Goal: Find contact information: Find contact information

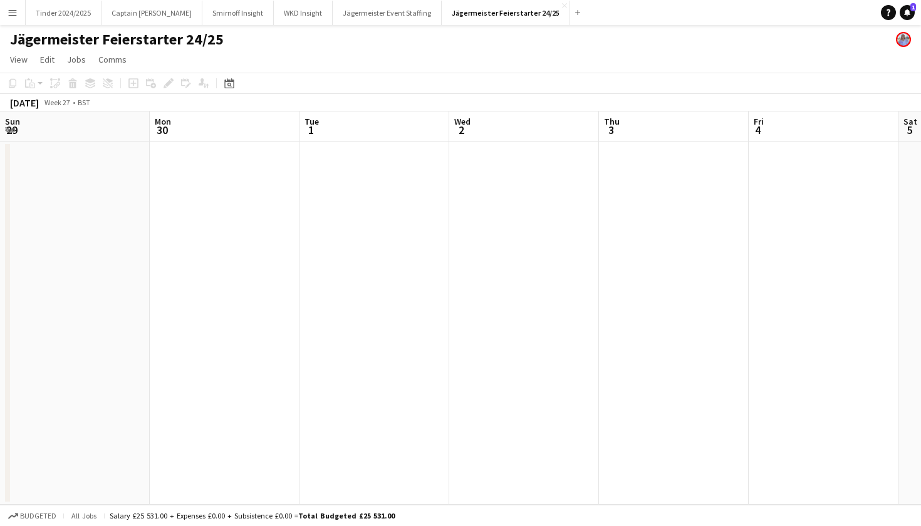
scroll to position [0, 361]
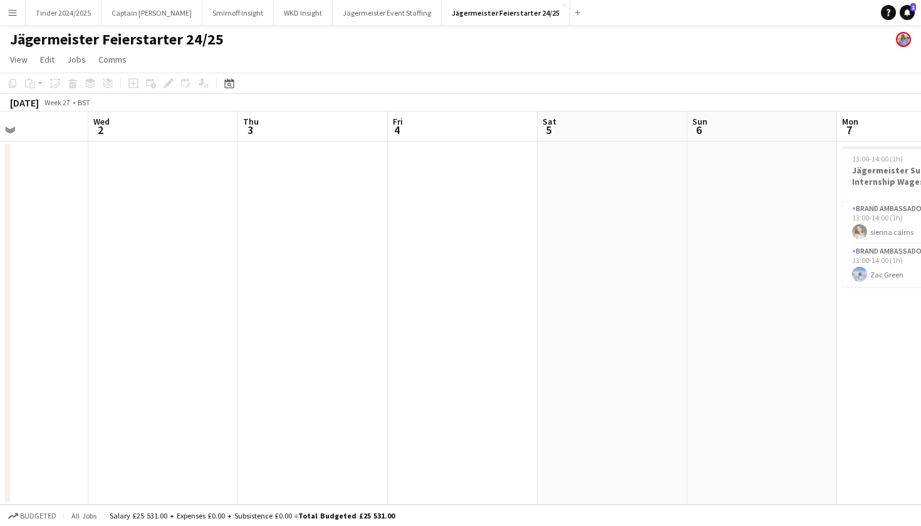
click at [13, 7] on button "Menu" at bounding box center [12, 12] width 25 height 25
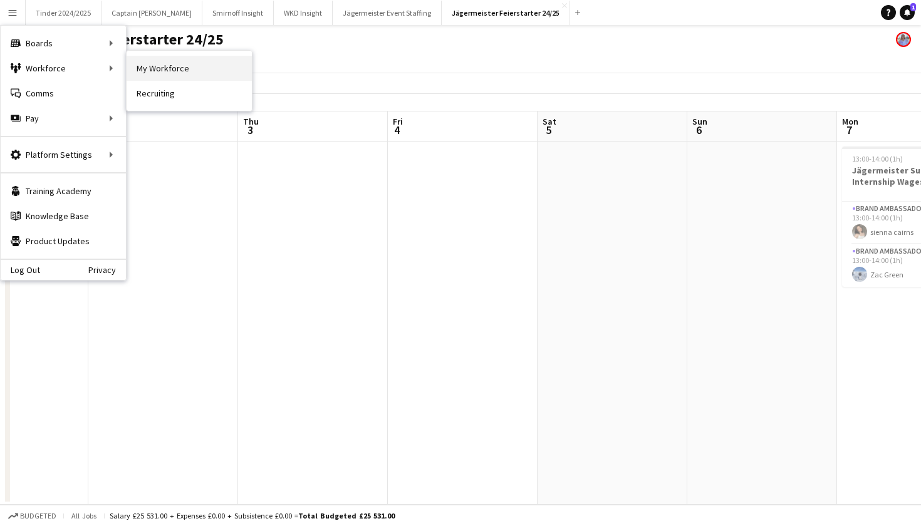
click at [148, 66] on link "My Workforce" at bounding box center [189, 68] width 125 height 25
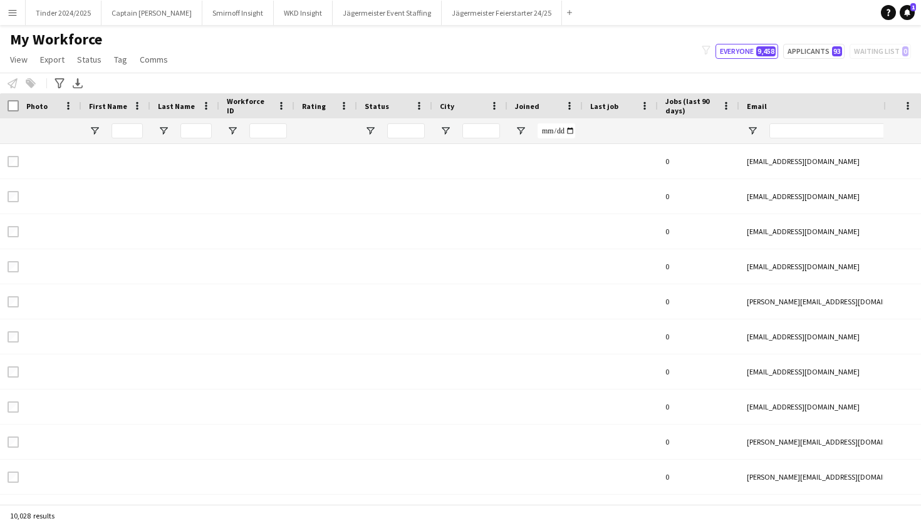
type input "***"
type input "****"
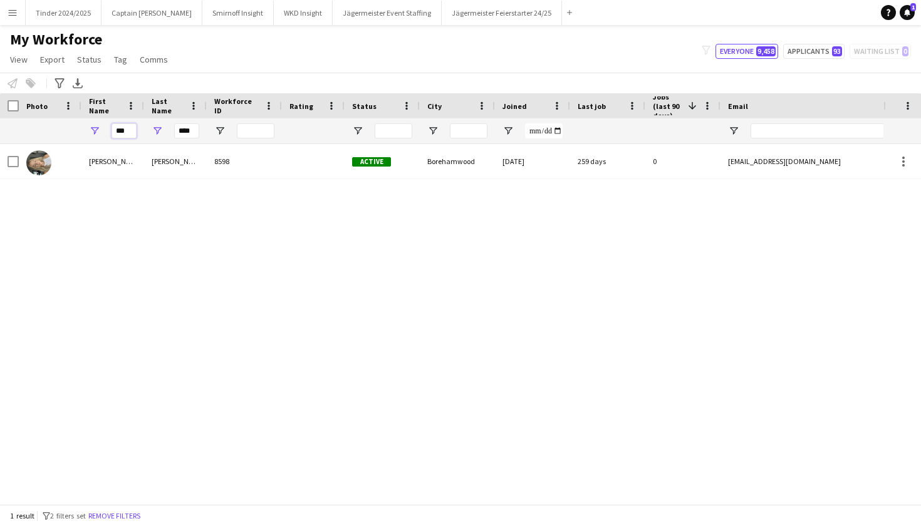
drag, startPoint x: 129, startPoint y: 130, endPoint x: 91, endPoint y: 130, distance: 38.2
click at [91, 130] on div "***" at bounding box center [112, 130] width 63 height 25
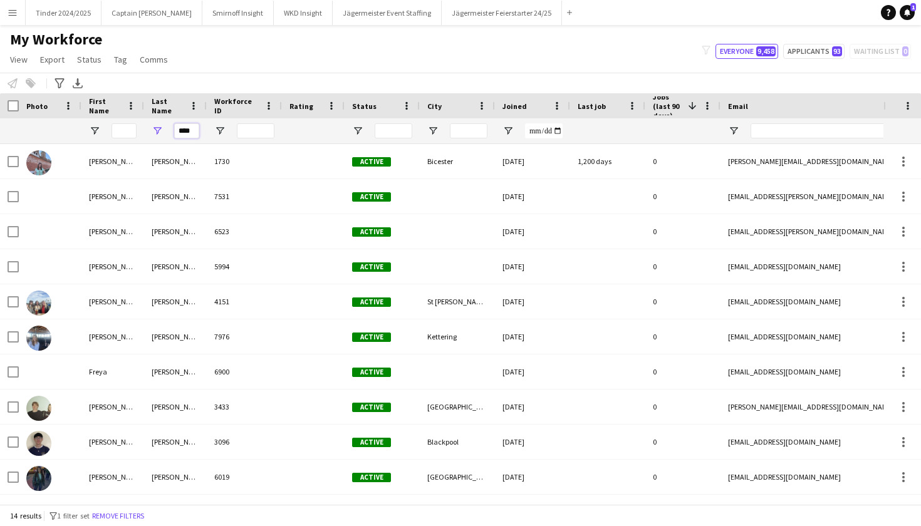
drag, startPoint x: 197, startPoint y: 129, endPoint x: 173, endPoint y: 128, distance: 23.8
click at [173, 128] on div "****" at bounding box center [175, 130] width 63 height 25
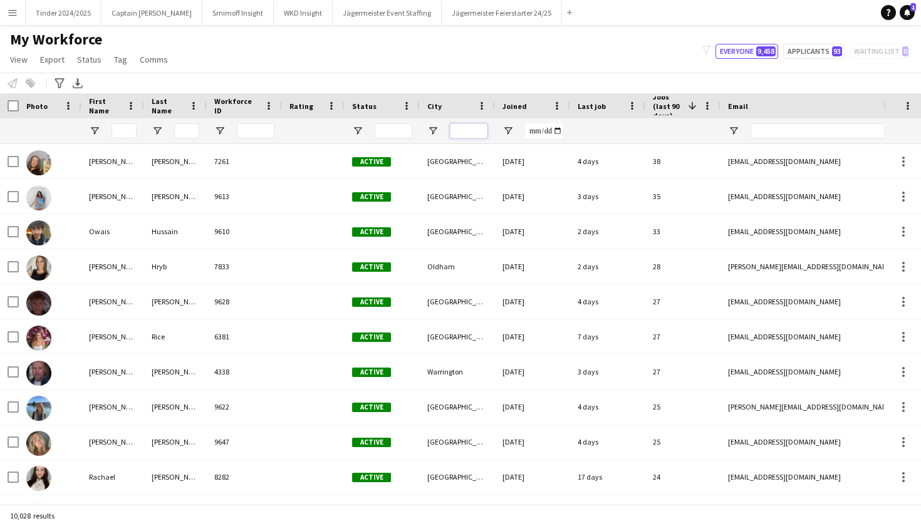
click at [460, 137] on input "City Filter Input" at bounding box center [469, 130] width 38 height 15
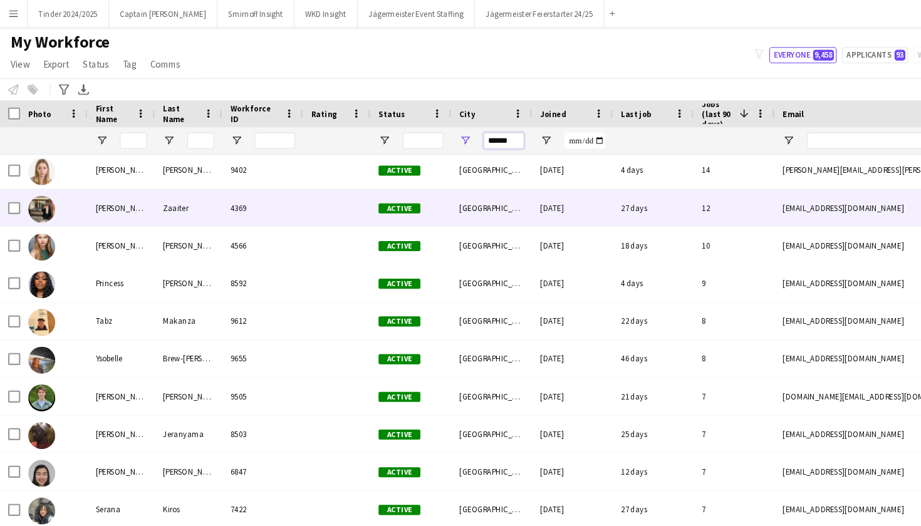
scroll to position [39, 0]
type input "******"
click at [117, 187] on div "[PERSON_NAME]" at bounding box center [112, 192] width 63 height 34
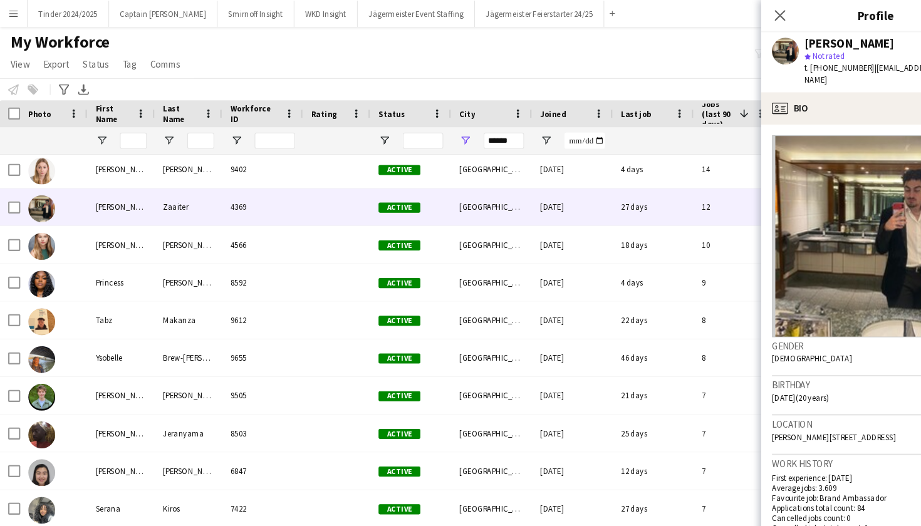
scroll to position [0, 0]
drag, startPoint x: 801, startPoint y: 61, endPoint x: 757, endPoint y: 61, distance: 43.2
click at [757, 61] on span "t. [PHONE_NUMBER]" at bounding box center [780, 62] width 65 height 9
click at [803, 62] on span "t. [PHONE_NUMBER]" at bounding box center [780, 62] width 65 height 9
drag, startPoint x: 803, startPoint y: 62, endPoint x: 766, endPoint y: 63, distance: 37.0
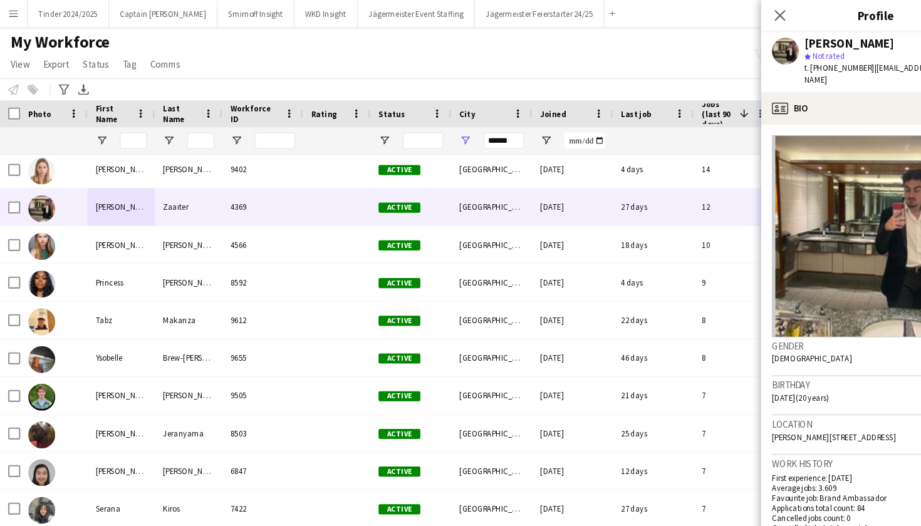
click at [766, 63] on span "t. [PHONE_NUMBER]" at bounding box center [780, 62] width 65 height 9
copy span "7498332095"
click at [723, 8] on app-icon "Close pop-in" at bounding box center [726, 15] width 18 height 18
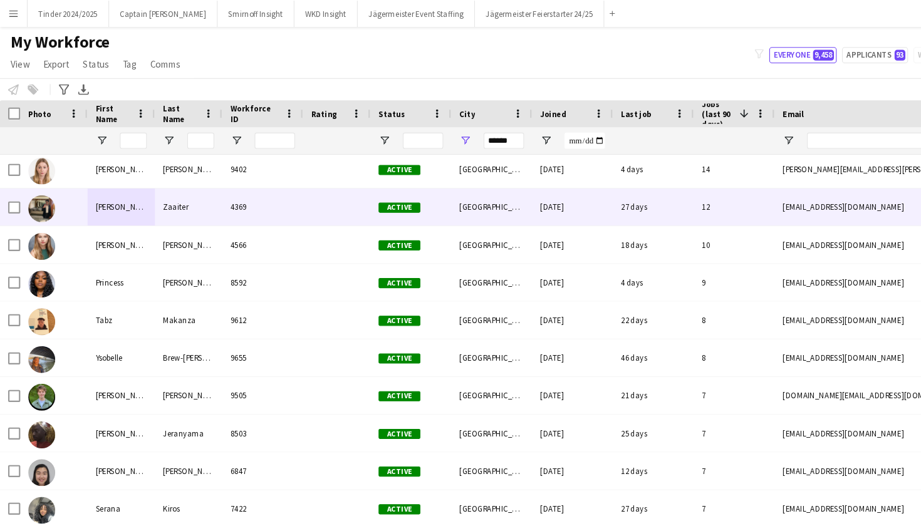
click at [308, 190] on div at bounding box center [313, 192] width 63 height 34
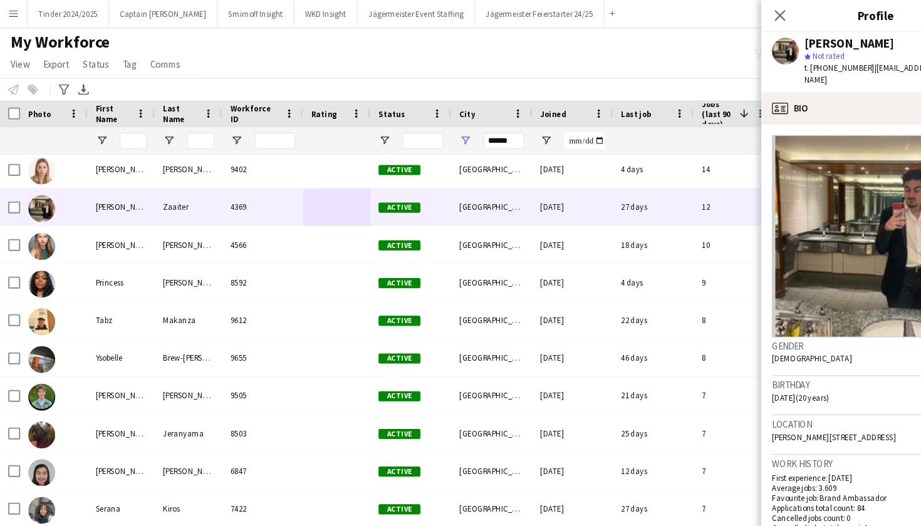
click at [799, 59] on span "t. [PHONE_NUMBER]" at bounding box center [780, 62] width 65 height 9
drag, startPoint x: 801, startPoint y: 60, endPoint x: 766, endPoint y: 58, distance: 35.1
click at [766, 60] on span "t. [PHONE_NUMBER]" at bounding box center [780, 62] width 65 height 9
copy span "7498332095"
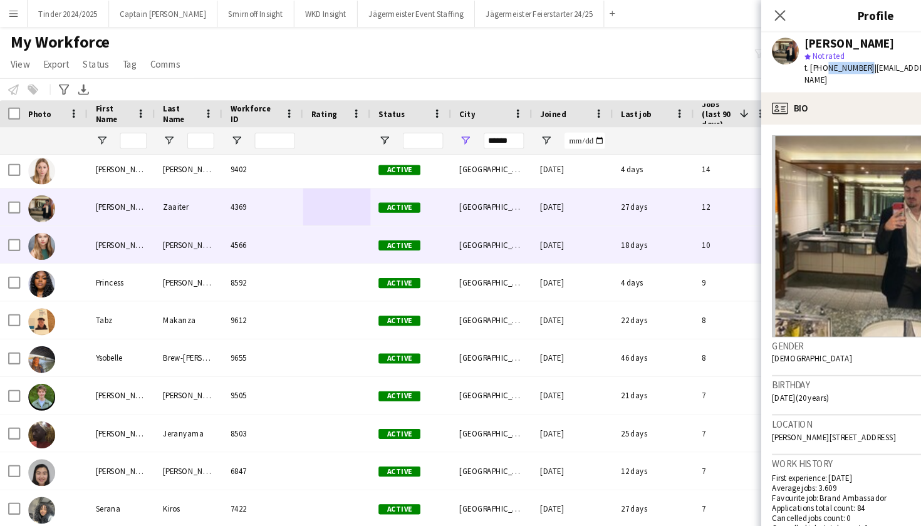
click at [142, 229] on div "[PERSON_NAME]" at bounding box center [112, 227] width 63 height 34
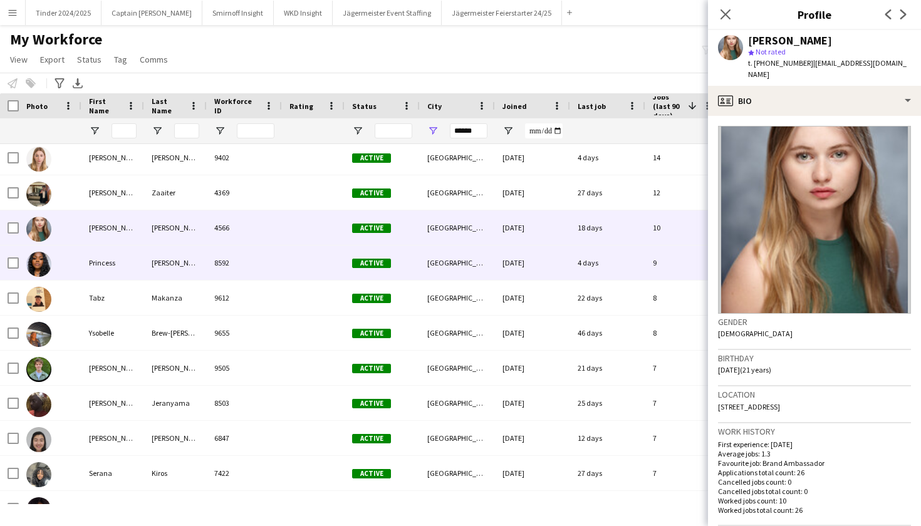
click at [197, 269] on div "[PERSON_NAME]" at bounding box center [175, 263] width 63 height 34
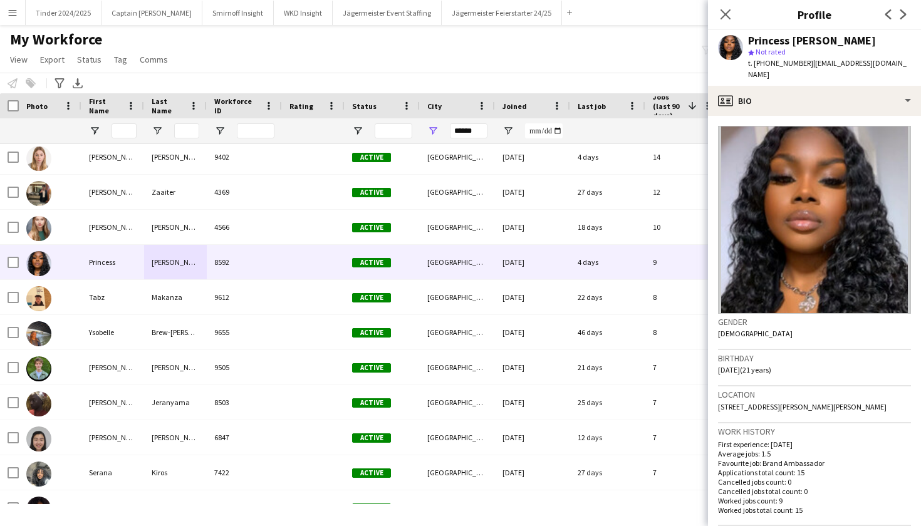
click at [907, 20] on app-icon "Next" at bounding box center [903, 14] width 15 height 15
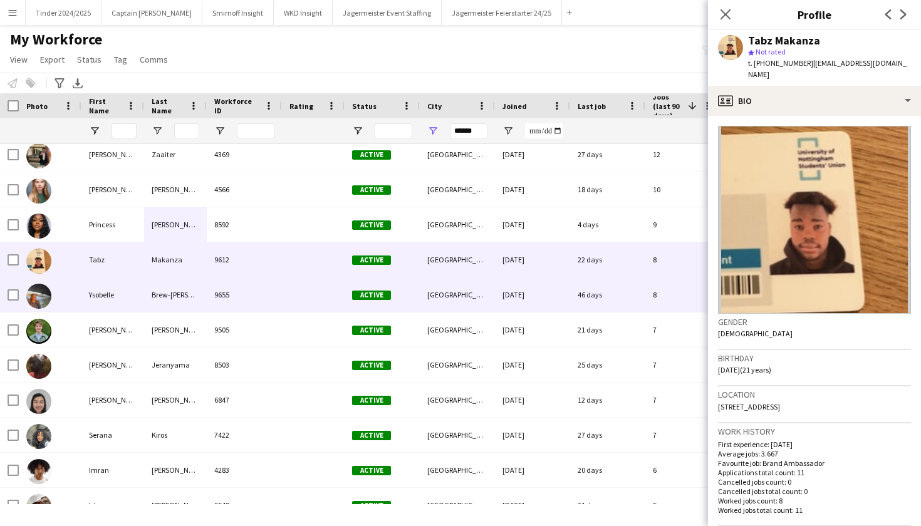
scroll to position [77, 0]
click at [180, 299] on div "Brew-[PERSON_NAME]" at bounding box center [175, 294] width 63 height 34
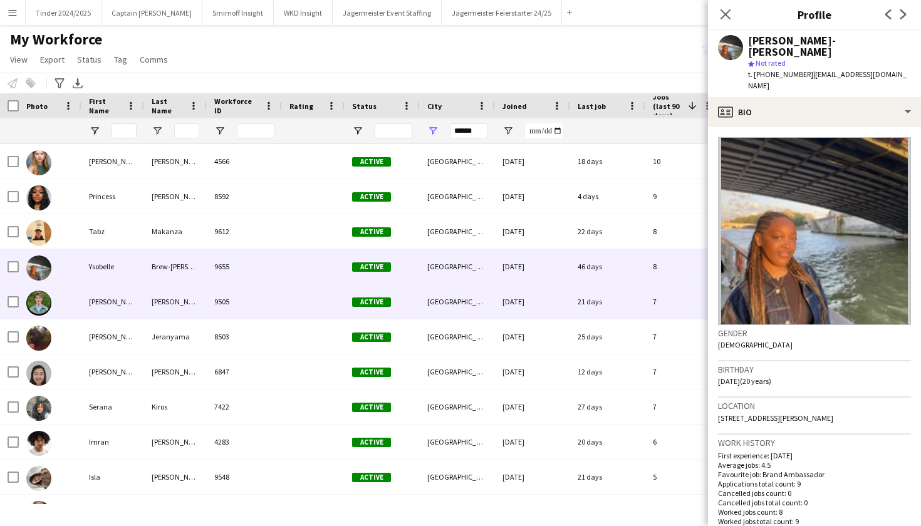
scroll to position [107, 0]
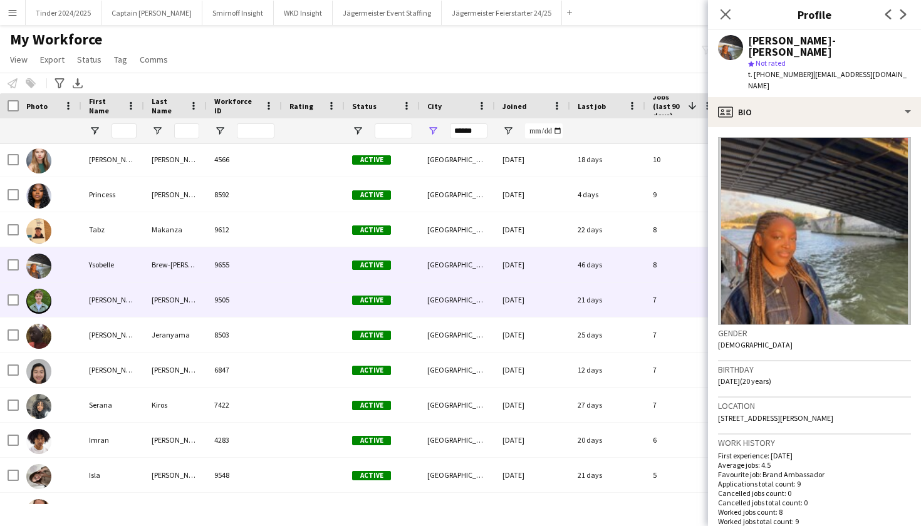
click at [185, 312] on div "[PERSON_NAME]" at bounding box center [175, 300] width 63 height 34
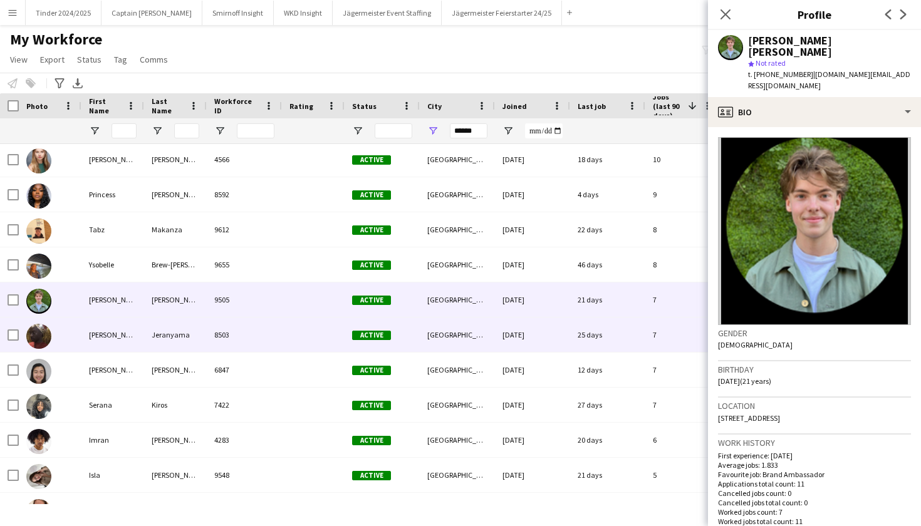
click at [188, 328] on div "Jeranyama" at bounding box center [175, 335] width 63 height 34
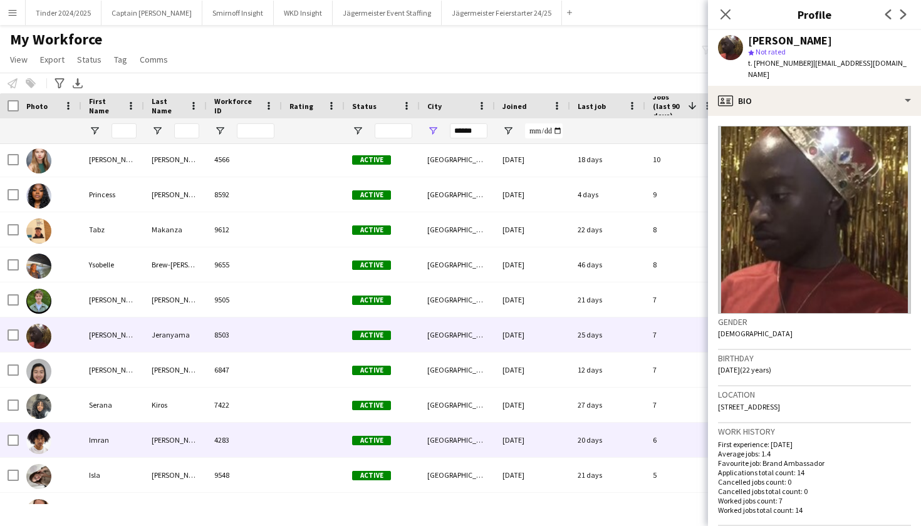
click at [170, 432] on div "[PERSON_NAME]" at bounding box center [175, 440] width 63 height 34
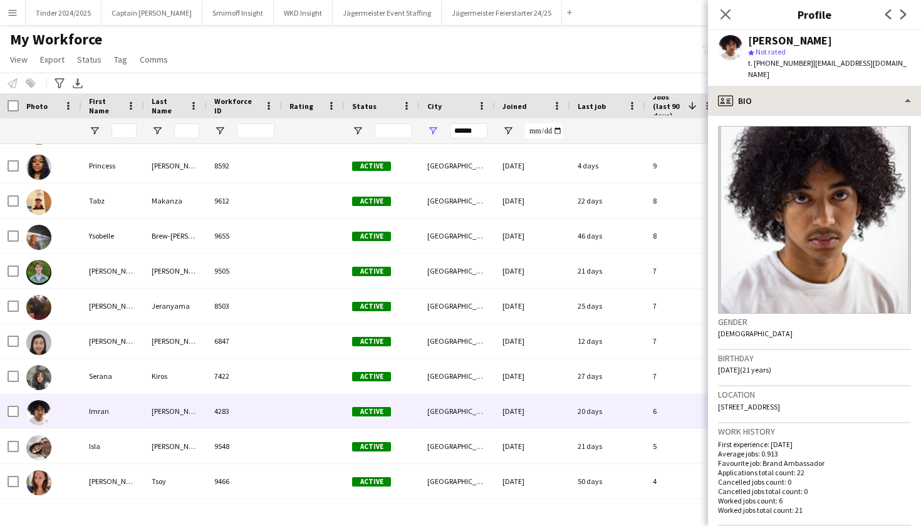
scroll to position [0, 0]
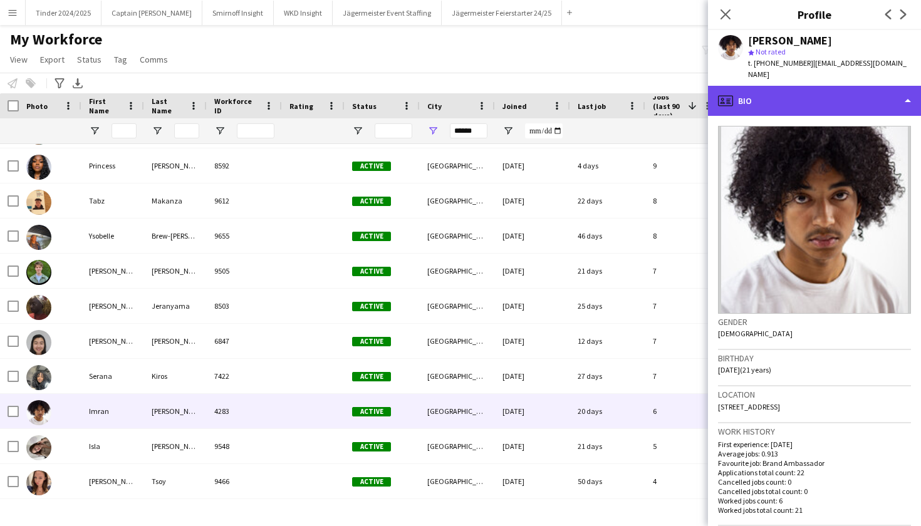
click at [899, 86] on div "profile Bio" at bounding box center [814, 101] width 213 height 30
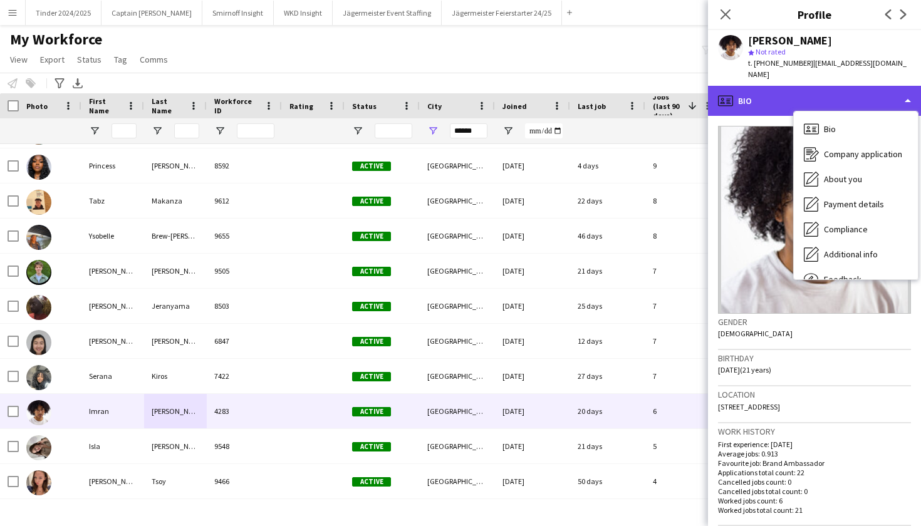
click at [902, 86] on div "profile Bio" at bounding box center [814, 101] width 213 height 30
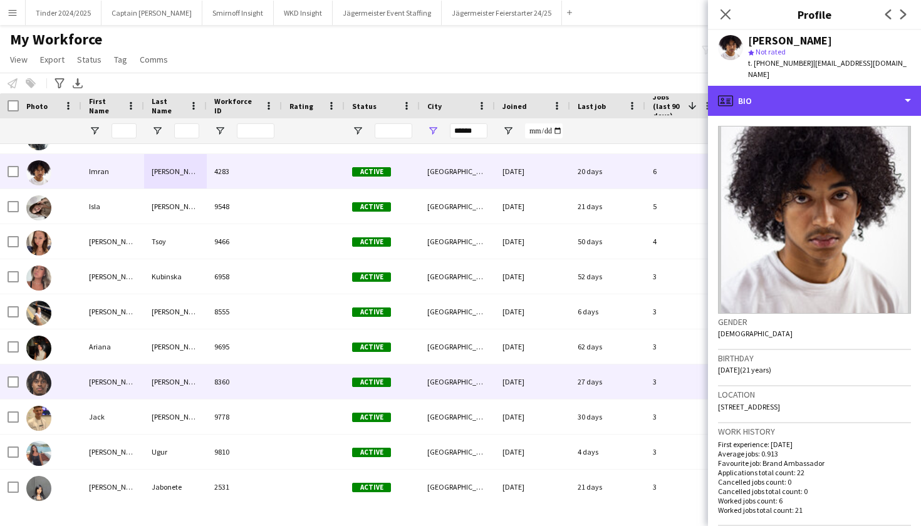
scroll to position [376, 0]
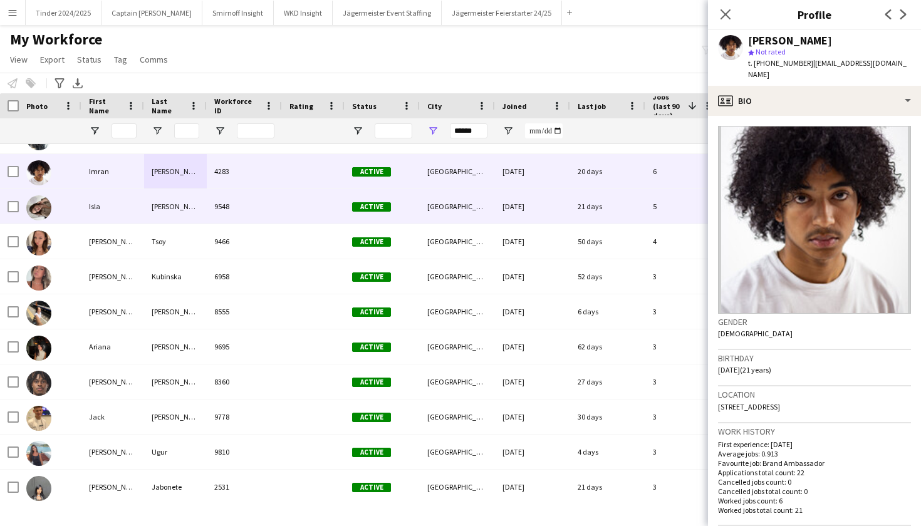
click at [120, 201] on div "Isla" at bounding box center [112, 206] width 63 height 34
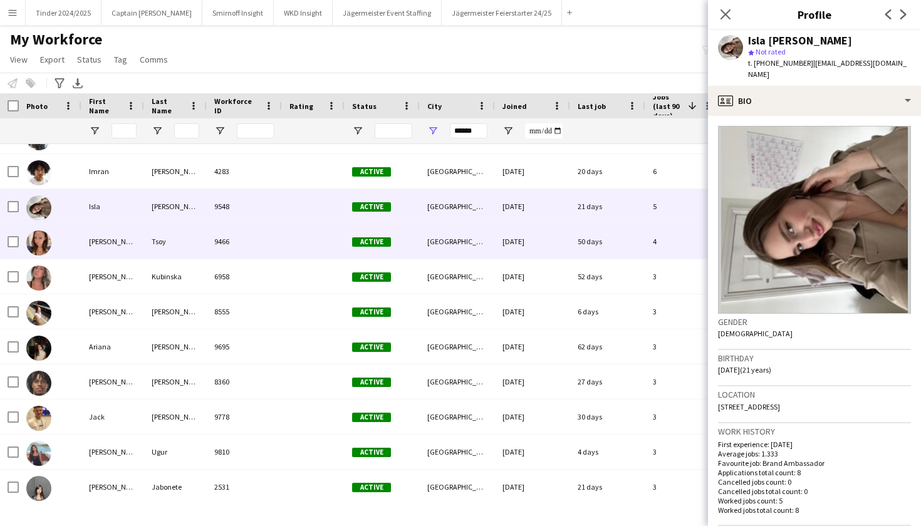
click at [111, 244] on div "[PERSON_NAME]" at bounding box center [112, 241] width 63 height 34
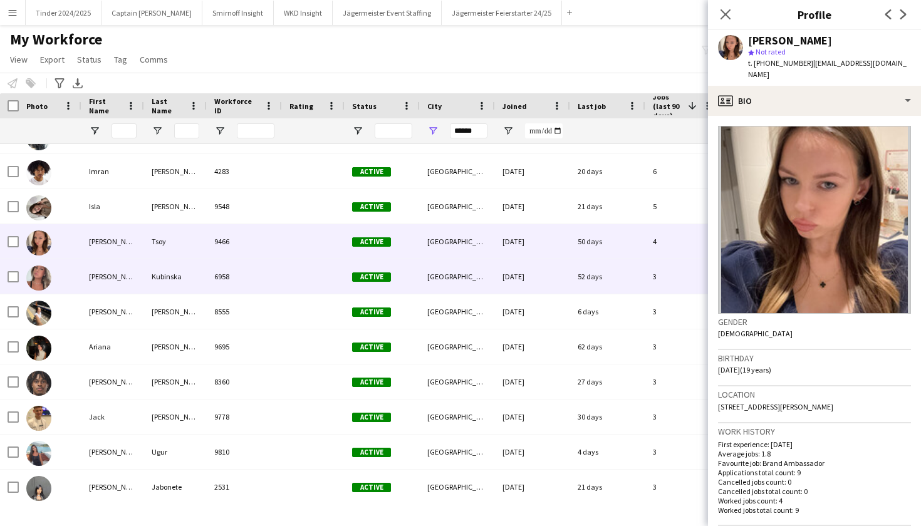
click at [112, 283] on div "[PERSON_NAME]" at bounding box center [112, 276] width 63 height 34
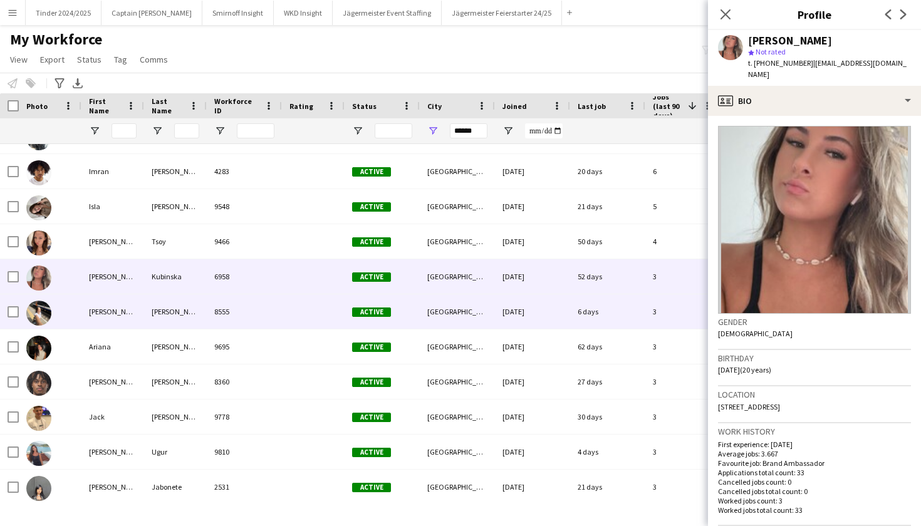
click at [111, 308] on div "[PERSON_NAME]" at bounding box center [112, 311] width 63 height 34
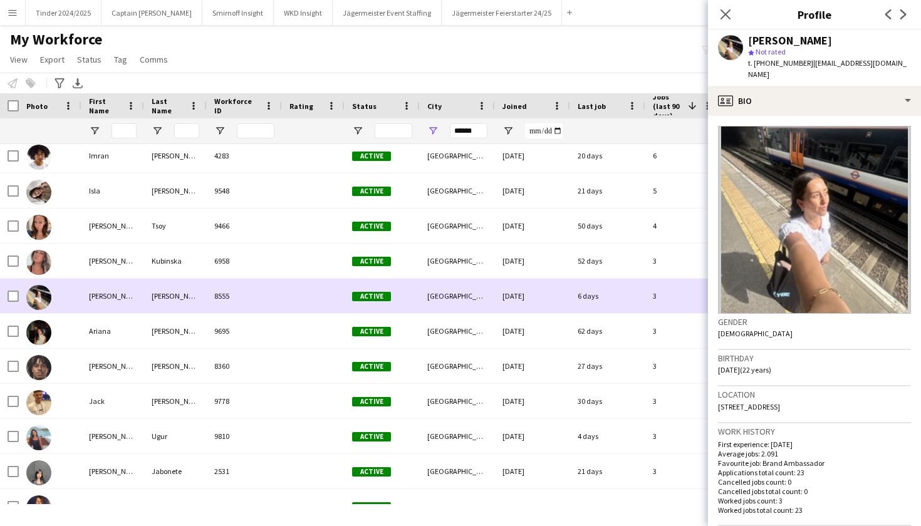
scroll to position [392, 0]
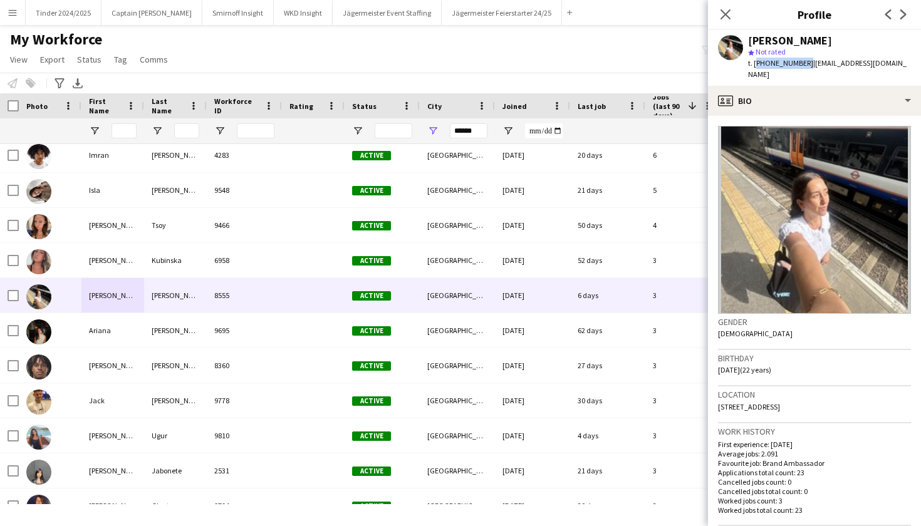
drag, startPoint x: 803, startPoint y: 62, endPoint x: 755, endPoint y: 64, distance: 48.3
click at [755, 64] on span "t. [PHONE_NUMBER]" at bounding box center [780, 62] width 65 height 9
copy span "[PHONE_NUMBER]"
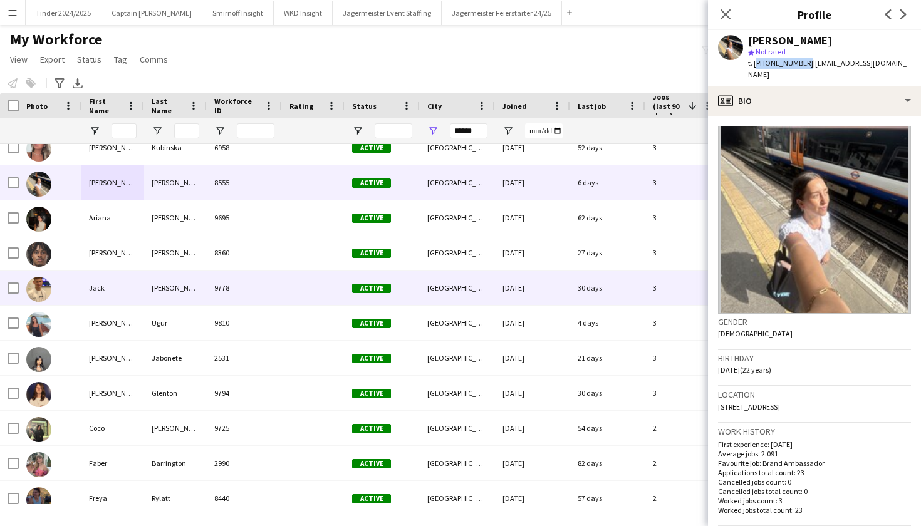
scroll to position [507, 0]
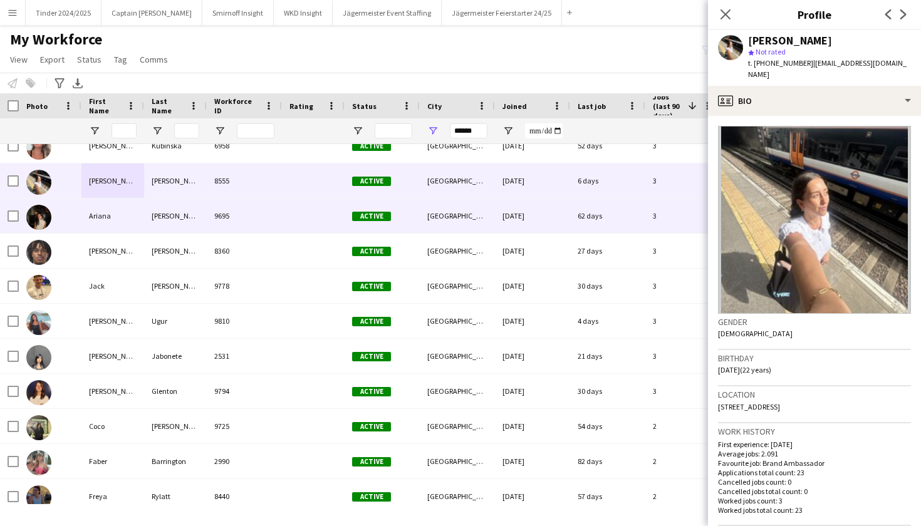
click at [259, 214] on div "9695" at bounding box center [244, 216] width 75 height 34
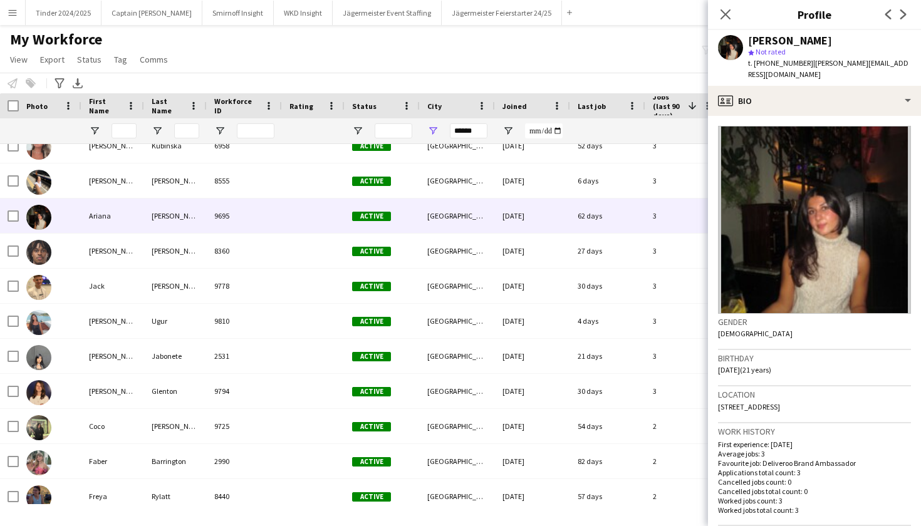
click at [661, 109] on span "Jobs (last 90 days)" at bounding box center [668, 106] width 30 height 28
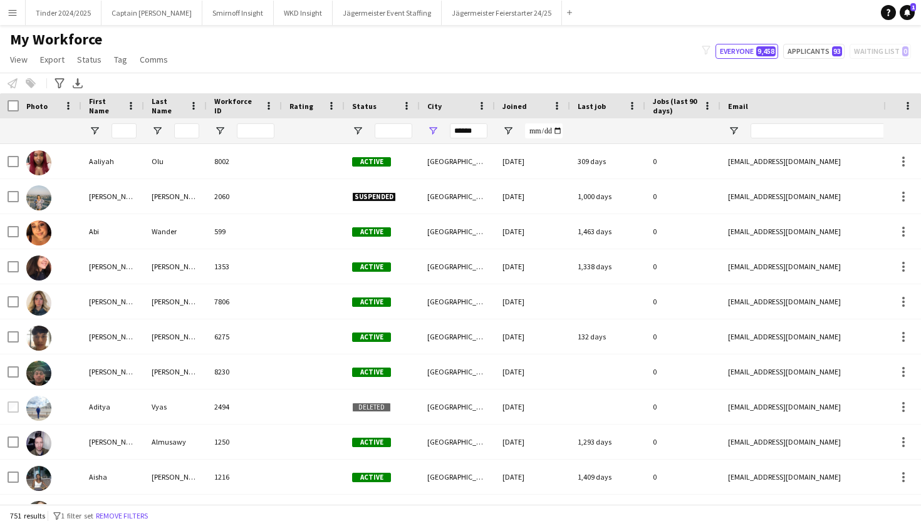
scroll to position [0, 0]
click at [660, 111] on span "Jobs (last 90 days)" at bounding box center [675, 105] width 45 height 19
click at [665, 105] on span "Jobs (last 90 days)" at bounding box center [668, 106] width 30 height 28
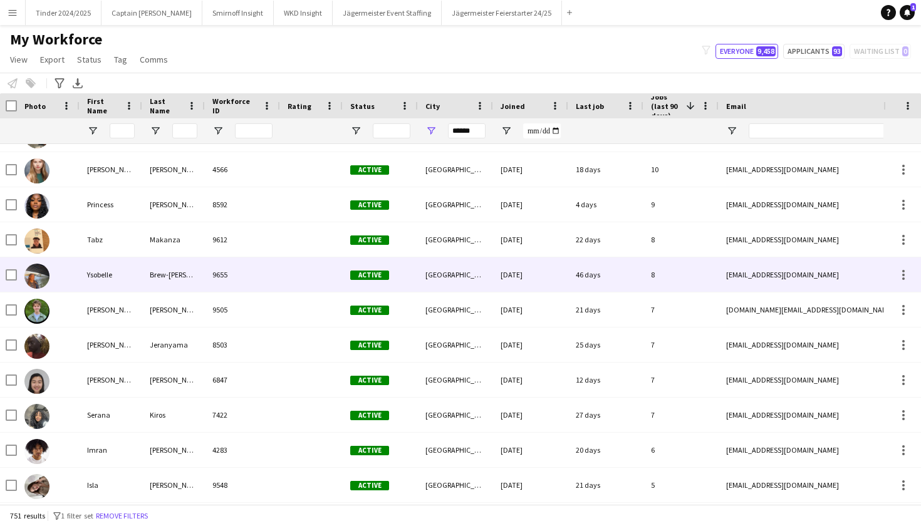
scroll to position [100, 0]
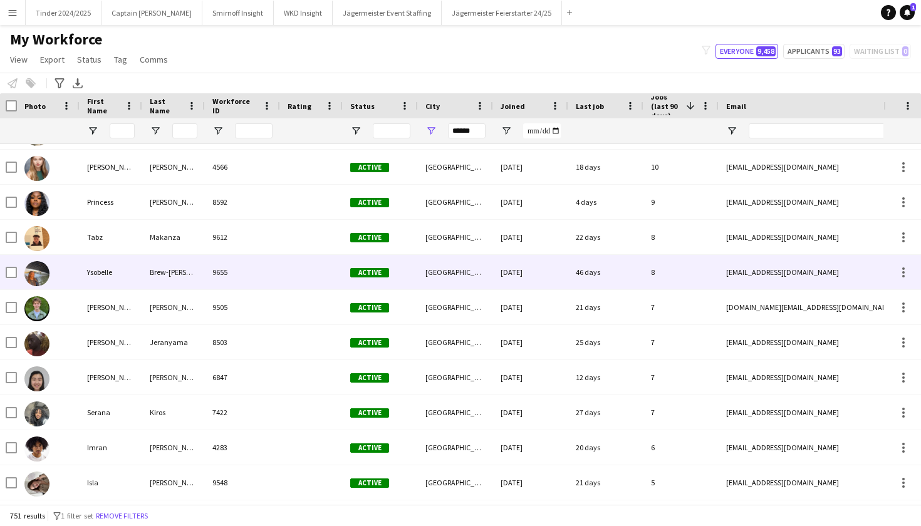
click at [133, 272] on div "Ysobelle" at bounding box center [111, 272] width 63 height 34
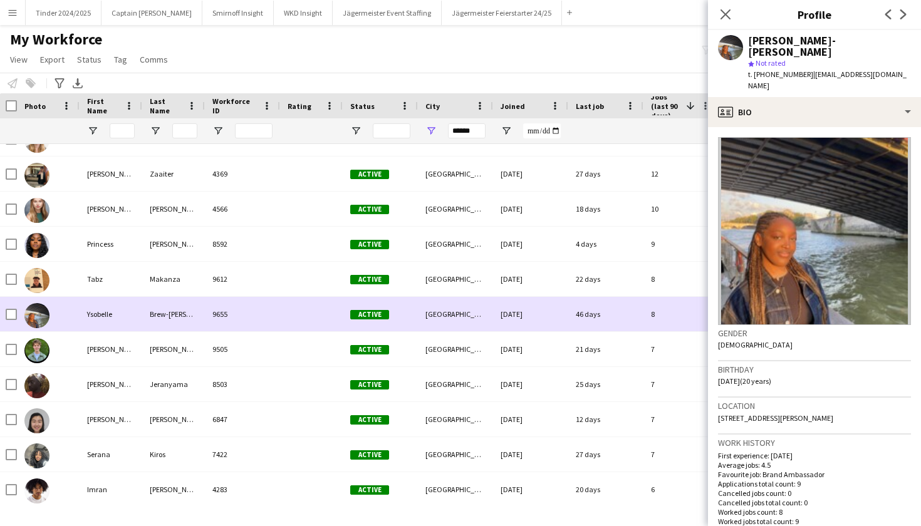
scroll to position [0, 0]
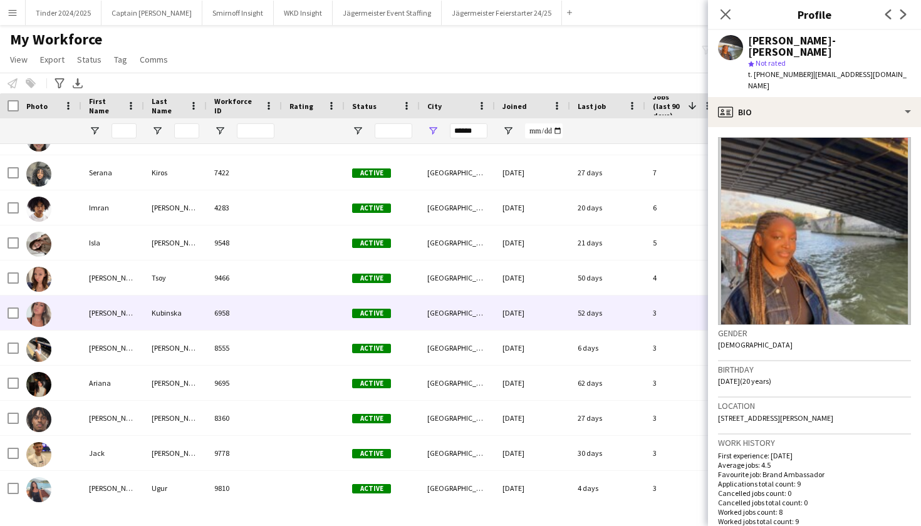
click at [78, 319] on div at bounding box center [50, 313] width 63 height 34
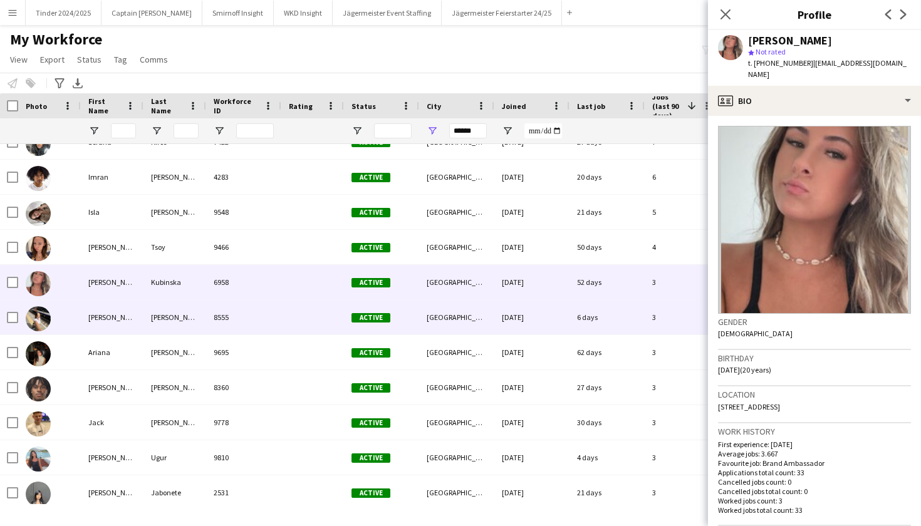
click at [109, 323] on div "[PERSON_NAME]" at bounding box center [112, 317] width 63 height 34
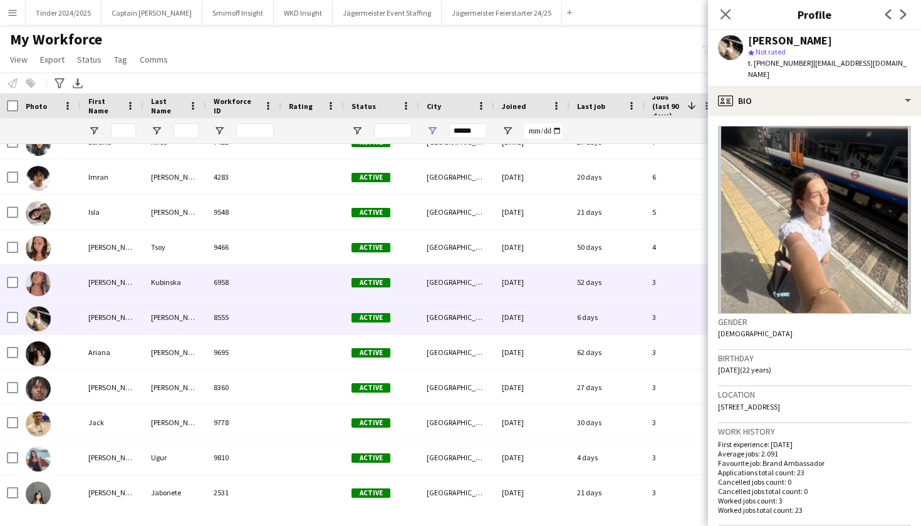
click at [110, 277] on div "[PERSON_NAME]" at bounding box center [112, 282] width 63 height 34
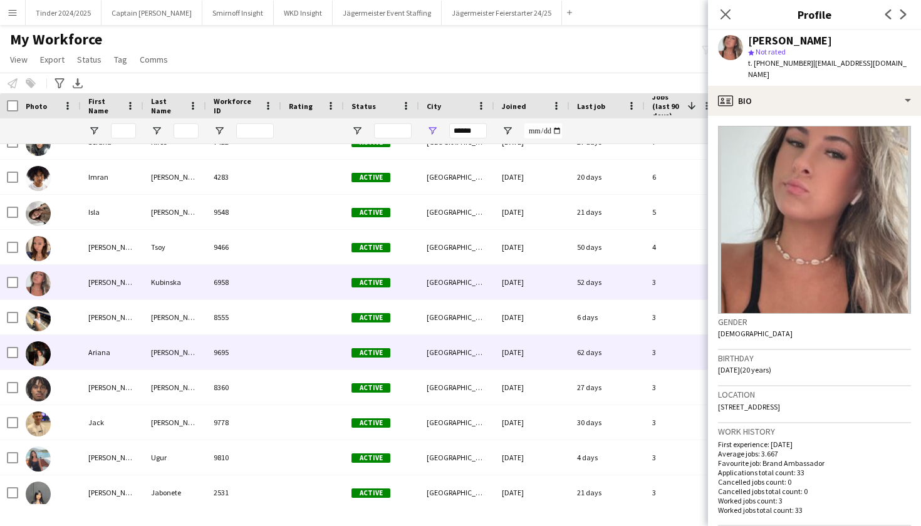
click at [109, 356] on div "Ariana" at bounding box center [112, 352] width 63 height 34
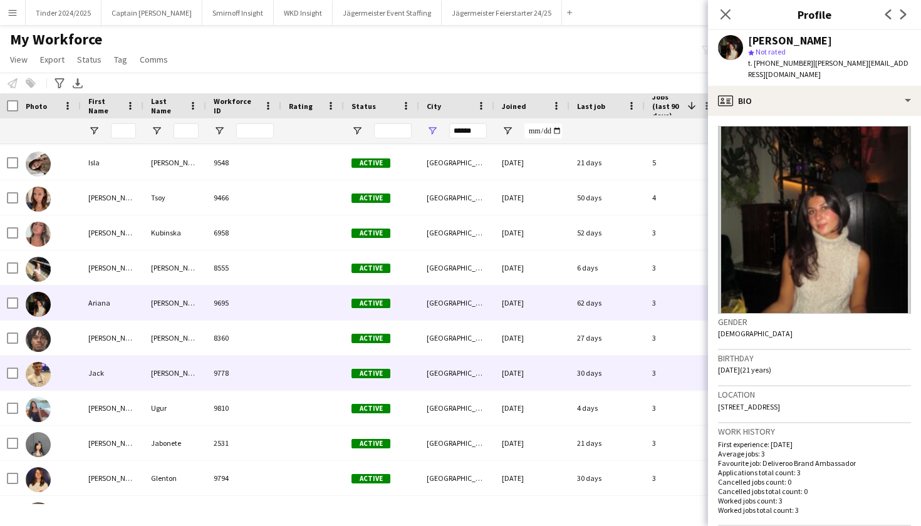
click at [117, 371] on div "Jack" at bounding box center [112, 373] width 63 height 34
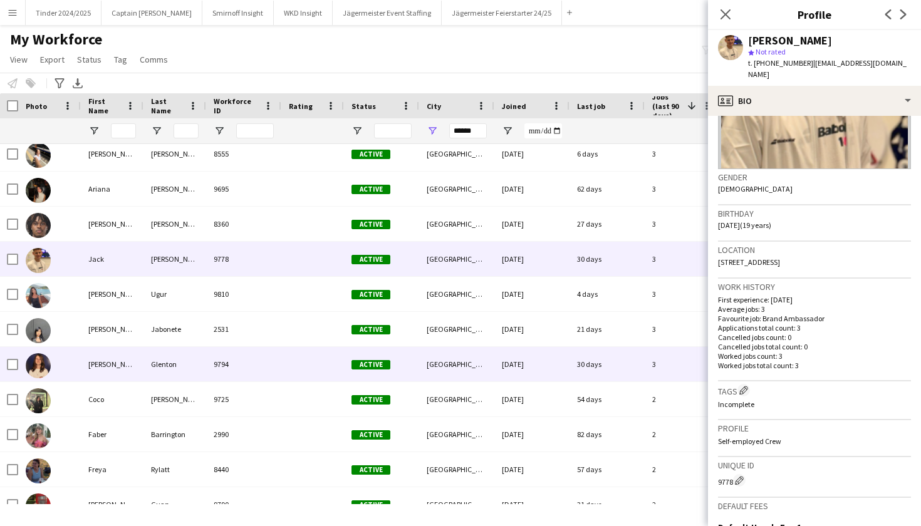
scroll to position [535, 0]
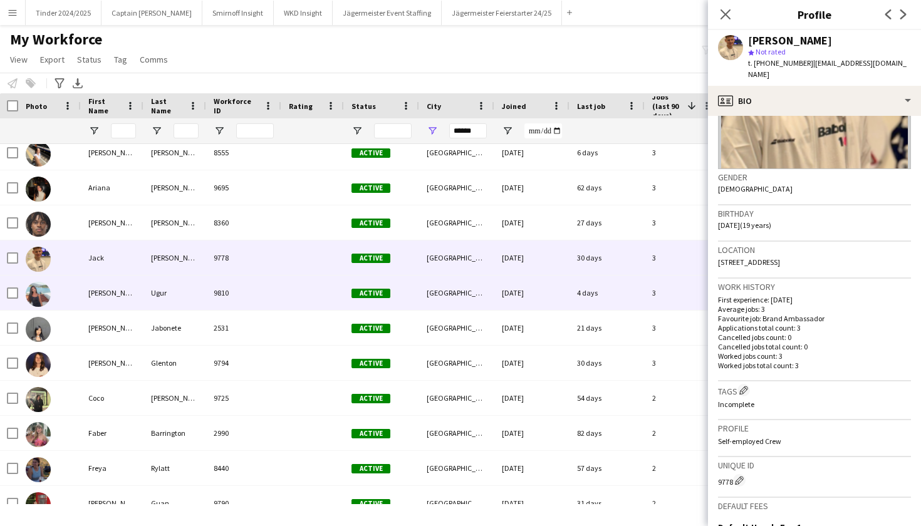
click at [148, 296] on div "Ugur" at bounding box center [174, 293] width 63 height 34
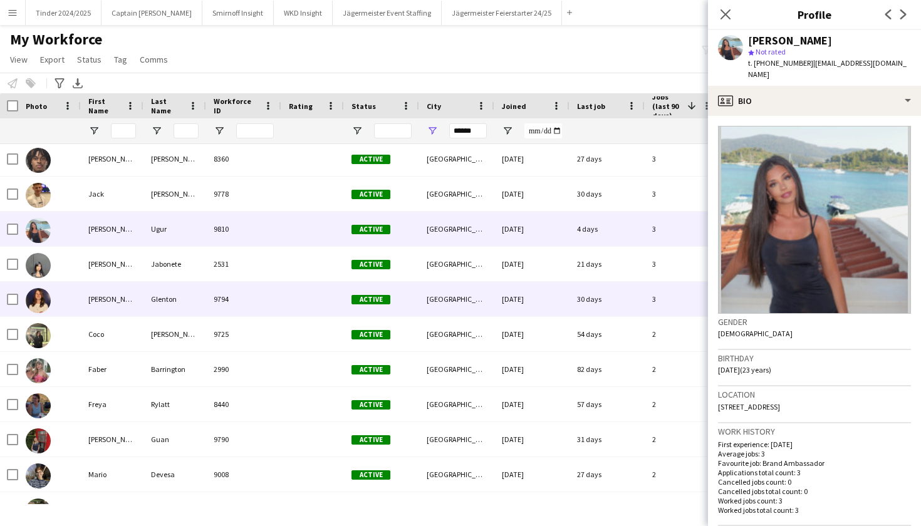
scroll to position [609, 0]
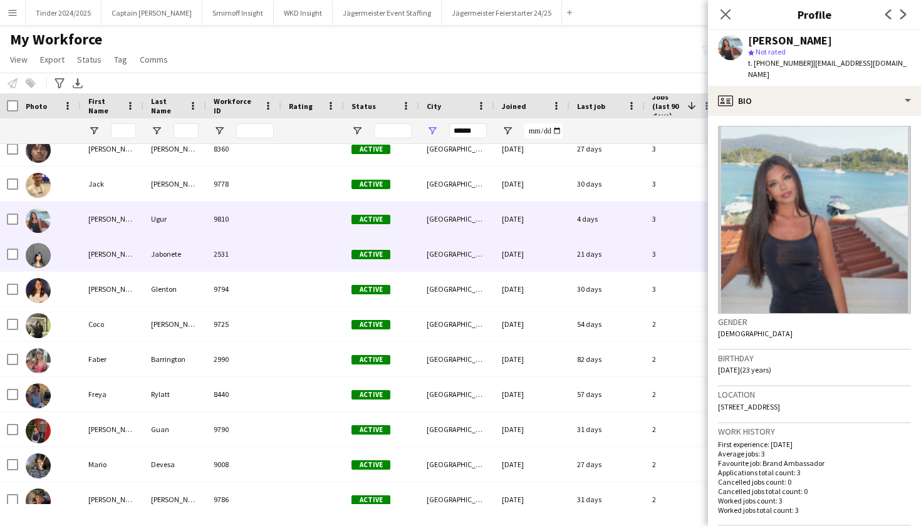
click at [119, 245] on div "[PERSON_NAME]" at bounding box center [112, 254] width 63 height 34
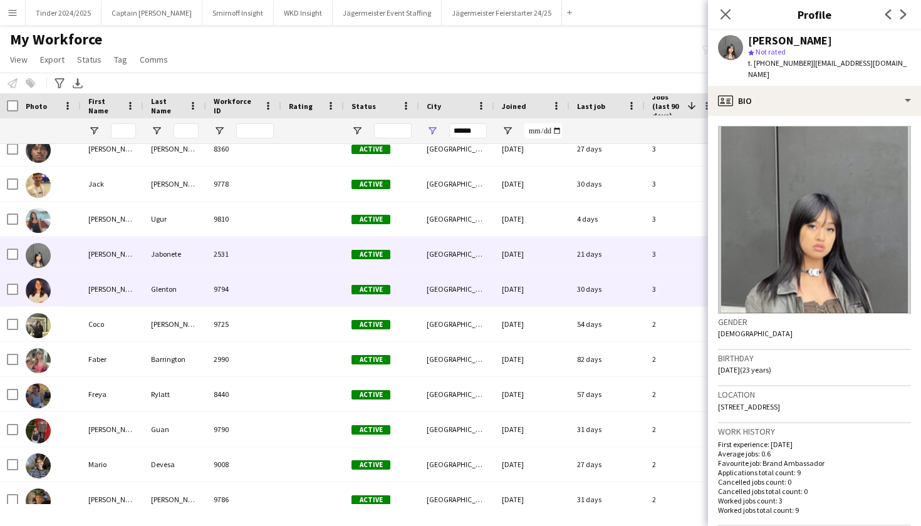
click at [128, 282] on div "[PERSON_NAME]" at bounding box center [112, 289] width 63 height 34
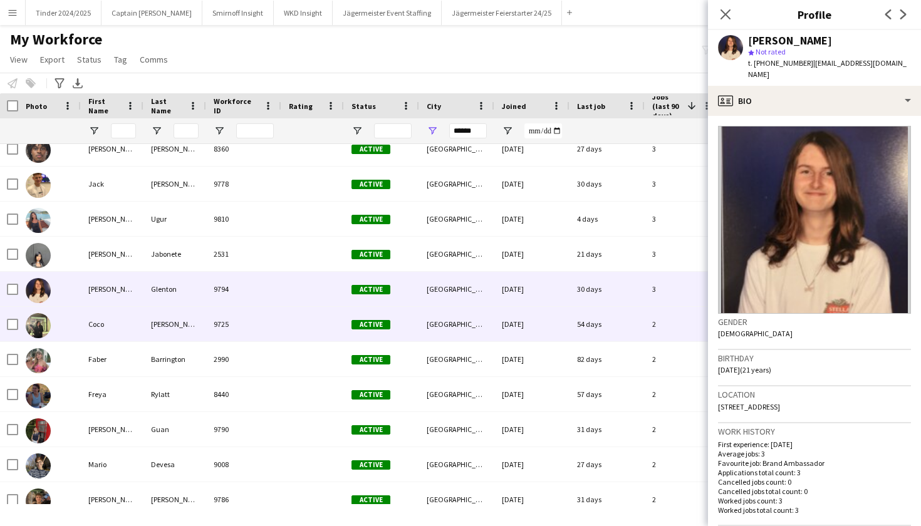
click at [140, 316] on div "Coco" at bounding box center [112, 324] width 63 height 34
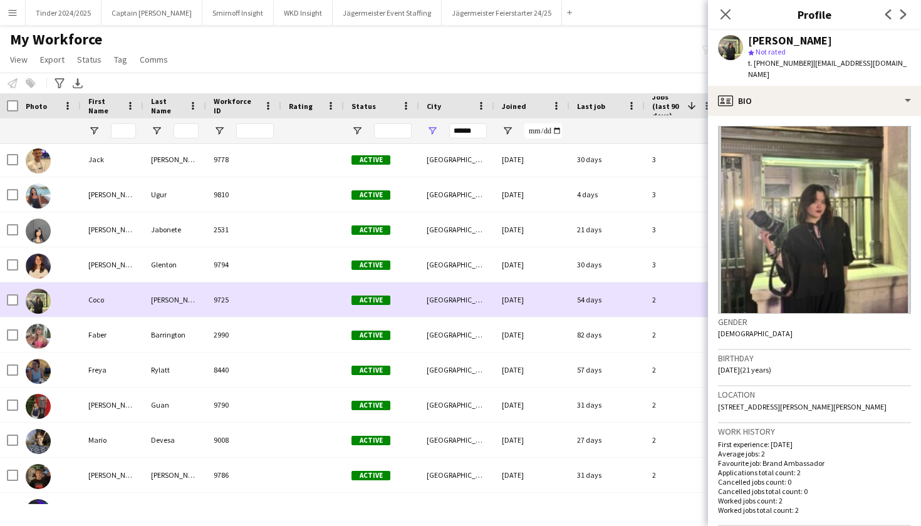
scroll to position [635, 0]
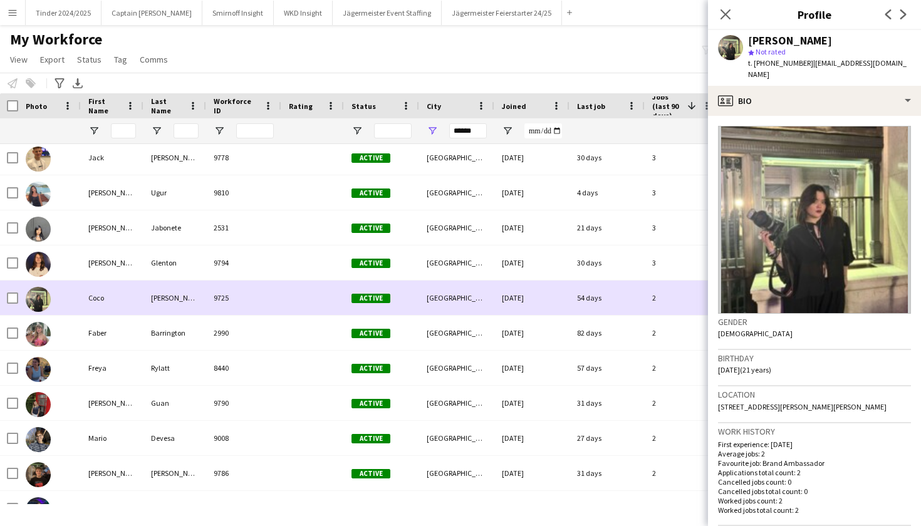
click at [146, 324] on div "Barrington" at bounding box center [174, 333] width 63 height 34
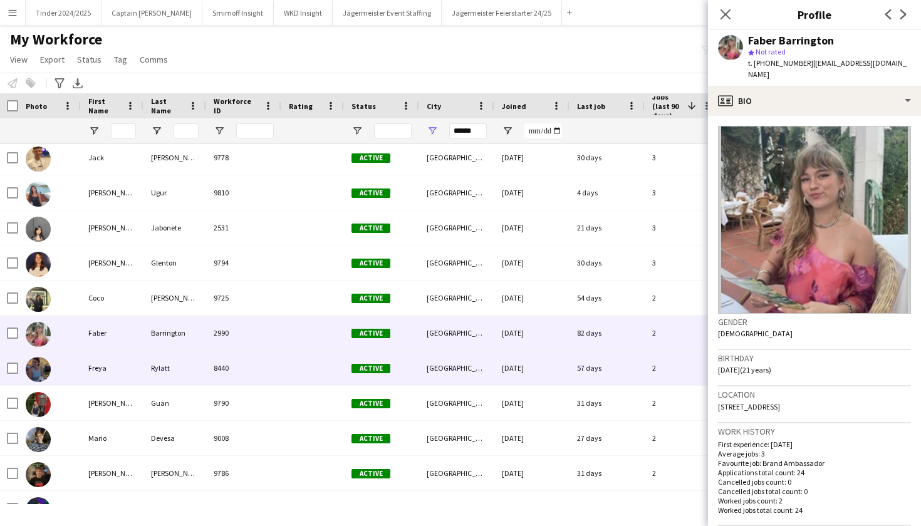
click at [183, 358] on div "Rylatt" at bounding box center [174, 368] width 63 height 34
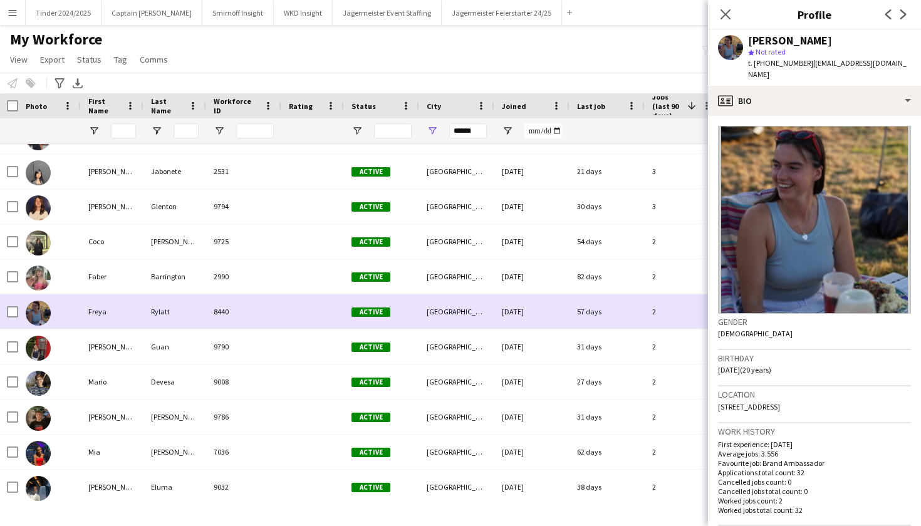
scroll to position [695, 0]
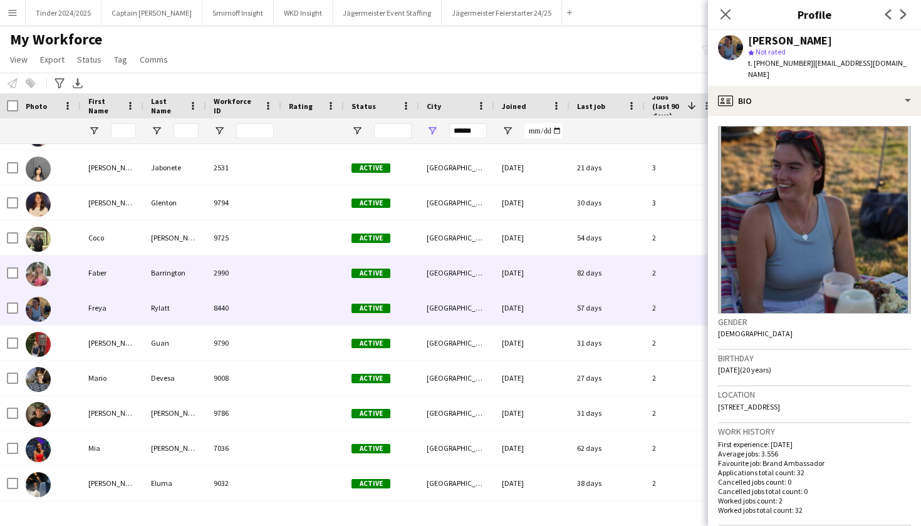
click at [142, 274] on div "Faber" at bounding box center [112, 273] width 63 height 34
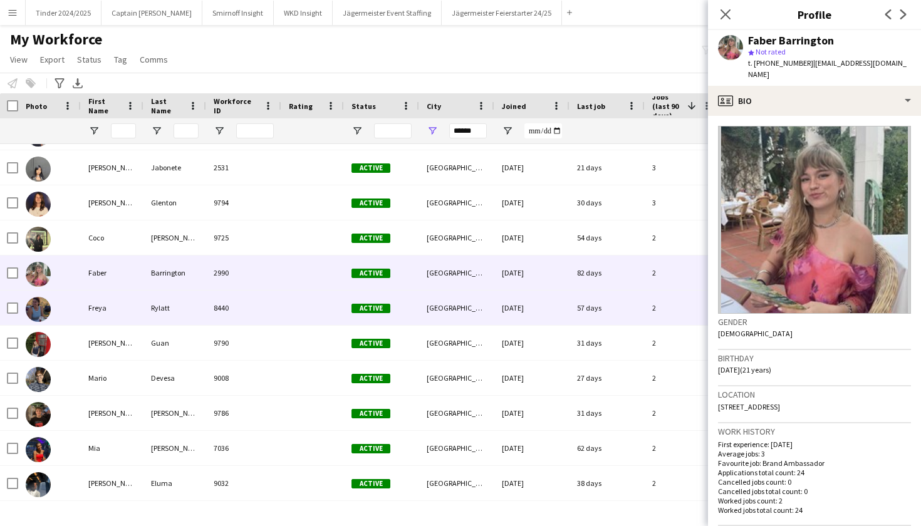
click at [142, 306] on div "Freya" at bounding box center [112, 308] width 63 height 34
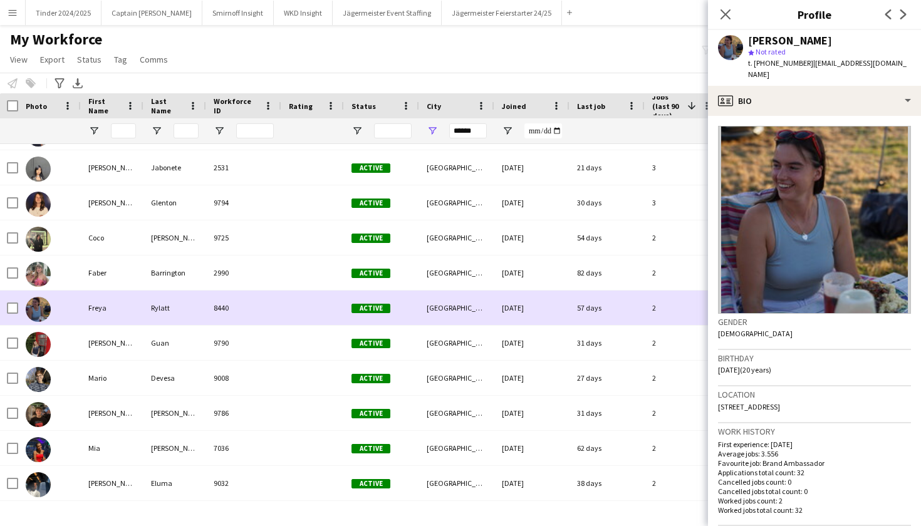
scroll to position [707, 0]
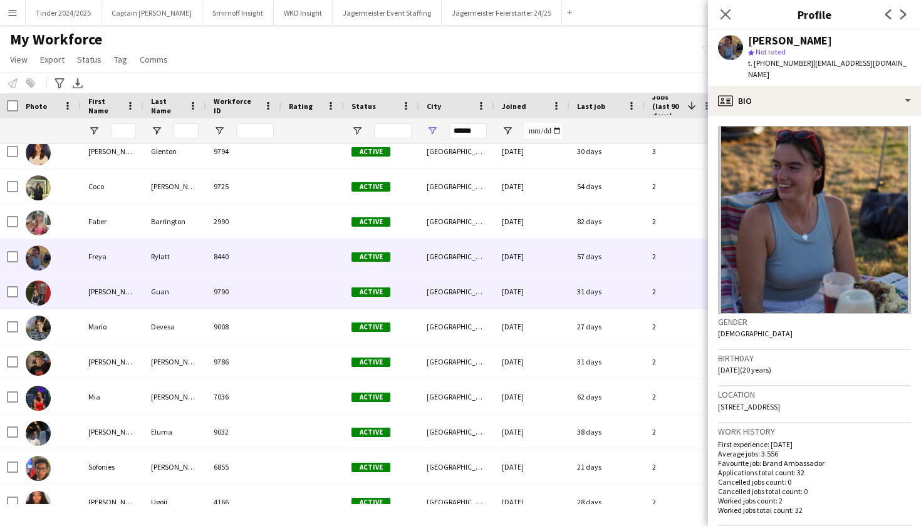
click at [113, 289] on div "[PERSON_NAME]" at bounding box center [112, 291] width 63 height 34
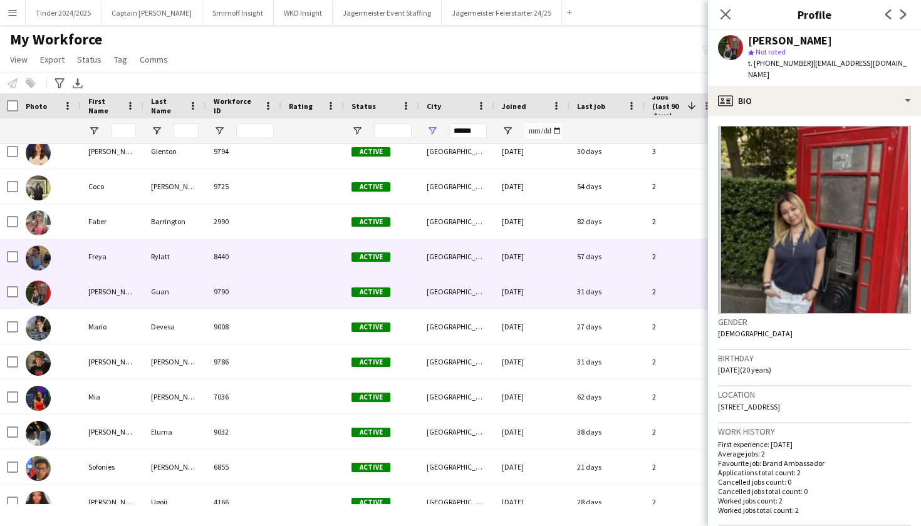
click at [125, 257] on div "Freya" at bounding box center [112, 256] width 63 height 34
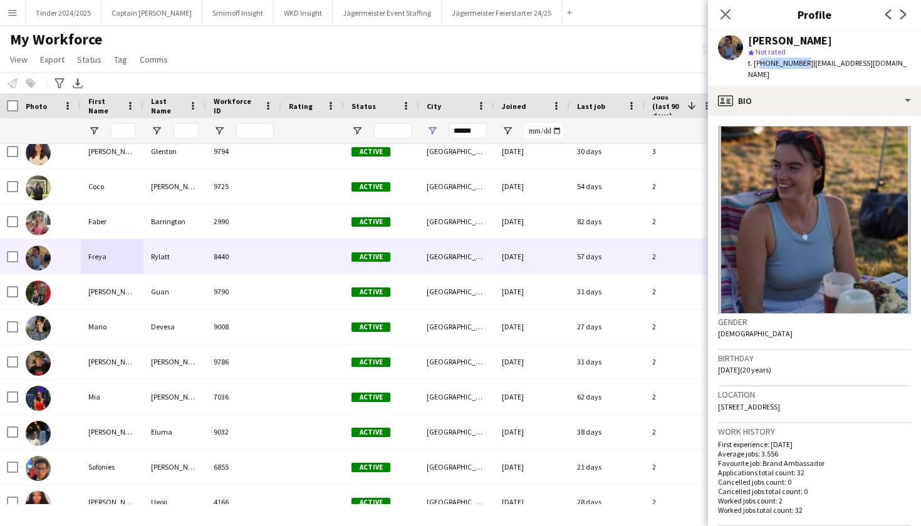
drag, startPoint x: 801, startPoint y: 61, endPoint x: 757, endPoint y: 62, distance: 43.2
click at [757, 62] on span "t. [PHONE_NUMBER]" at bounding box center [780, 62] width 65 height 9
copy span "44793803354"
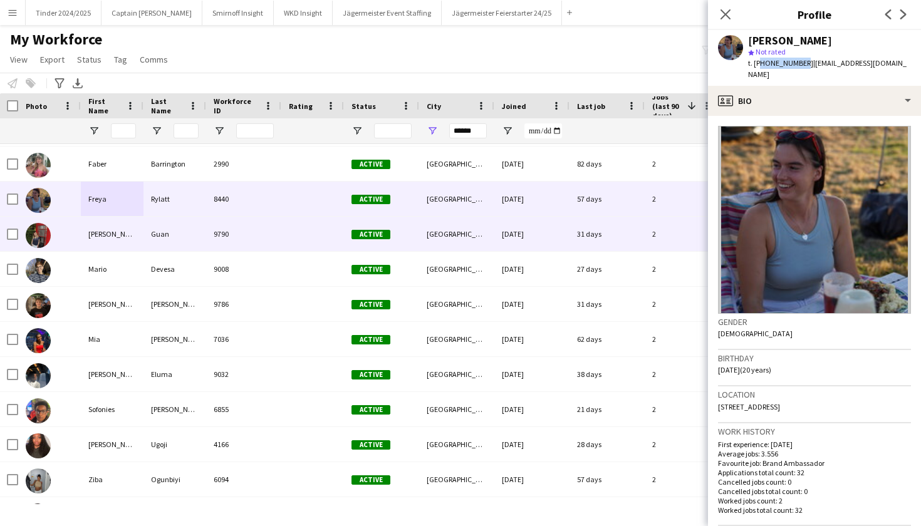
scroll to position [801, 0]
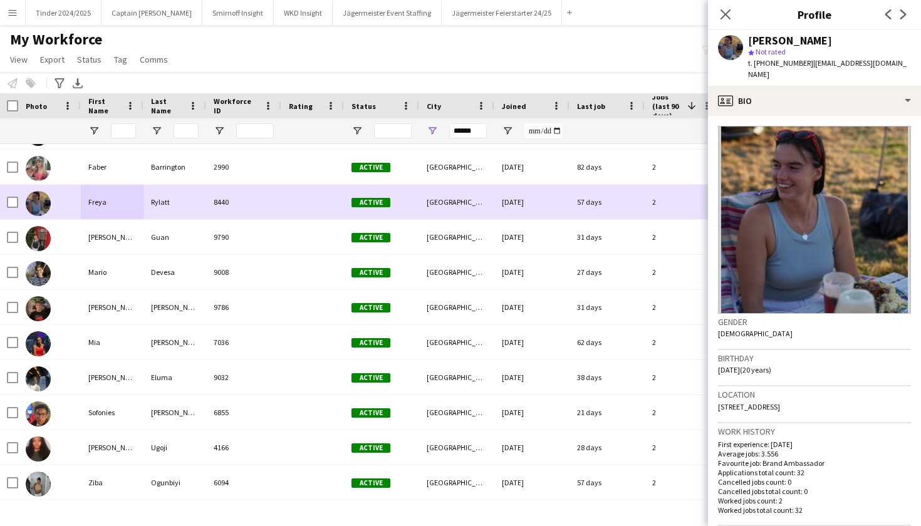
click at [173, 241] on div "Guan" at bounding box center [174, 237] width 63 height 34
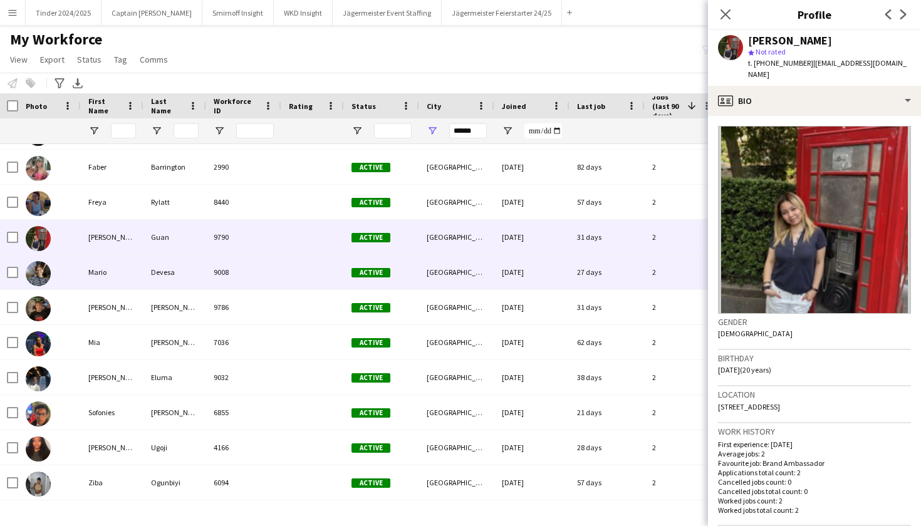
click at [171, 272] on div "Devesa" at bounding box center [174, 272] width 63 height 34
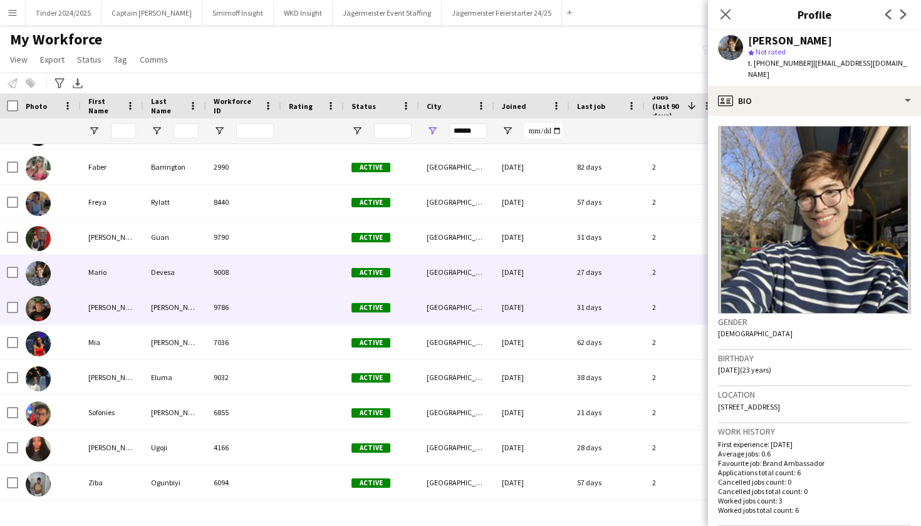
click at [165, 321] on div "[PERSON_NAME]" at bounding box center [174, 307] width 63 height 34
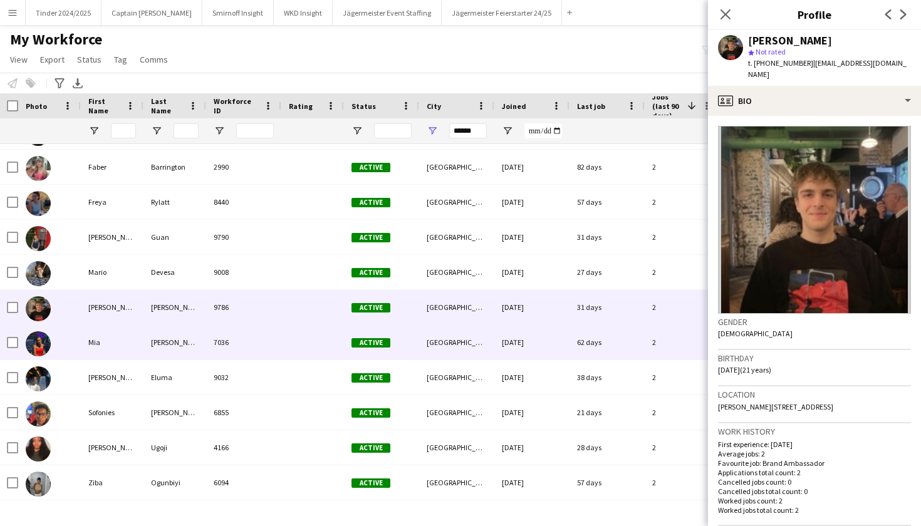
click at [175, 338] on div "[PERSON_NAME]" at bounding box center [174, 342] width 63 height 34
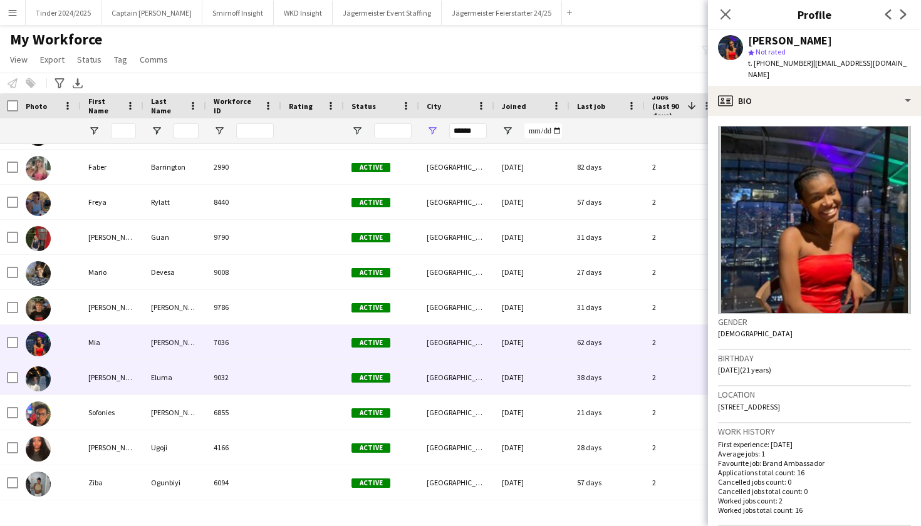
click at [175, 368] on div "Eluma" at bounding box center [174, 377] width 63 height 34
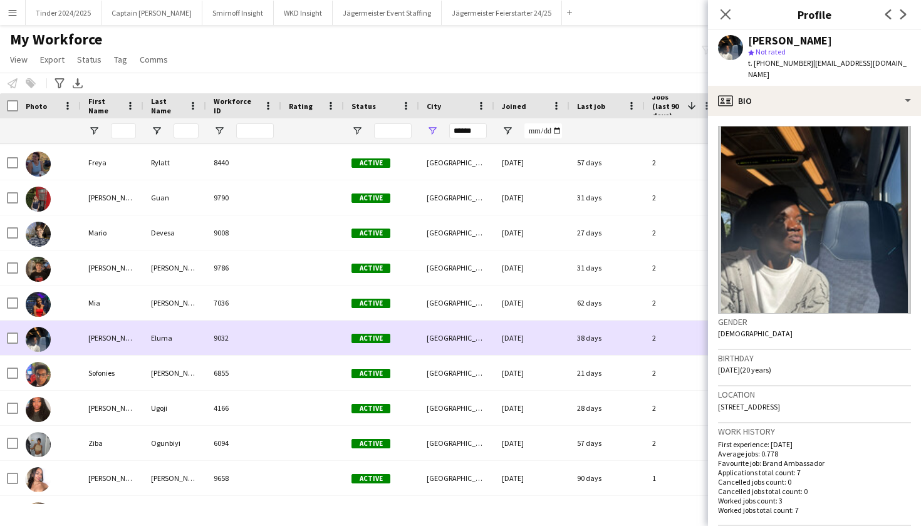
scroll to position [848, 0]
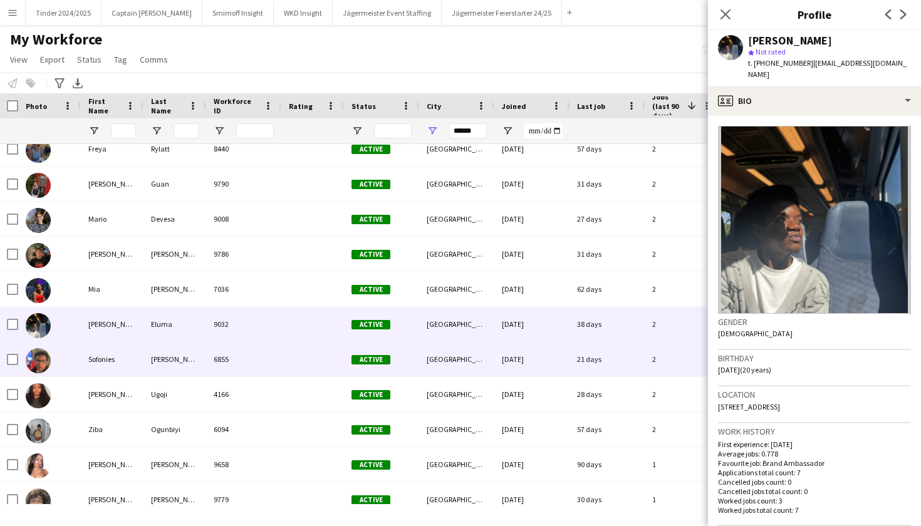
click at [175, 368] on div "[PERSON_NAME]" at bounding box center [174, 359] width 63 height 34
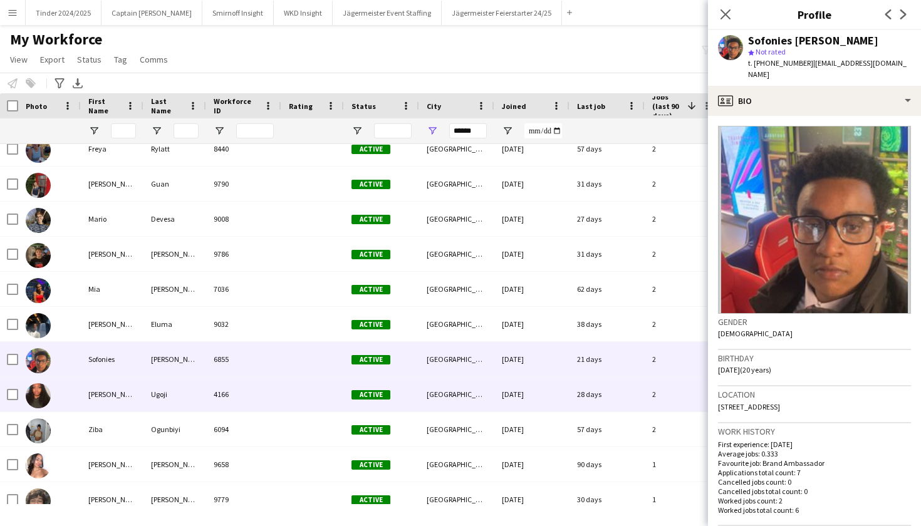
click at [177, 396] on div "Ugoji" at bounding box center [174, 394] width 63 height 34
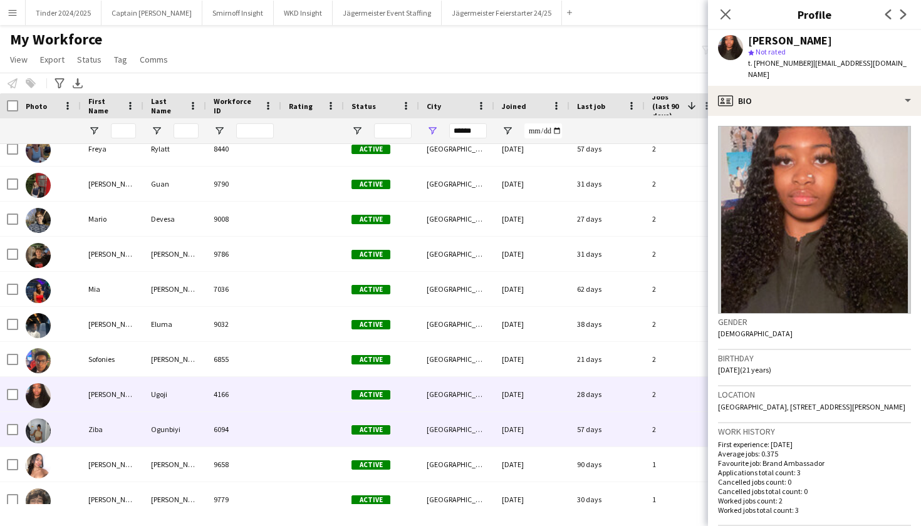
click at [187, 427] on div "Ogunbiyi" at bounding box center [174, 429] width 63 height 34
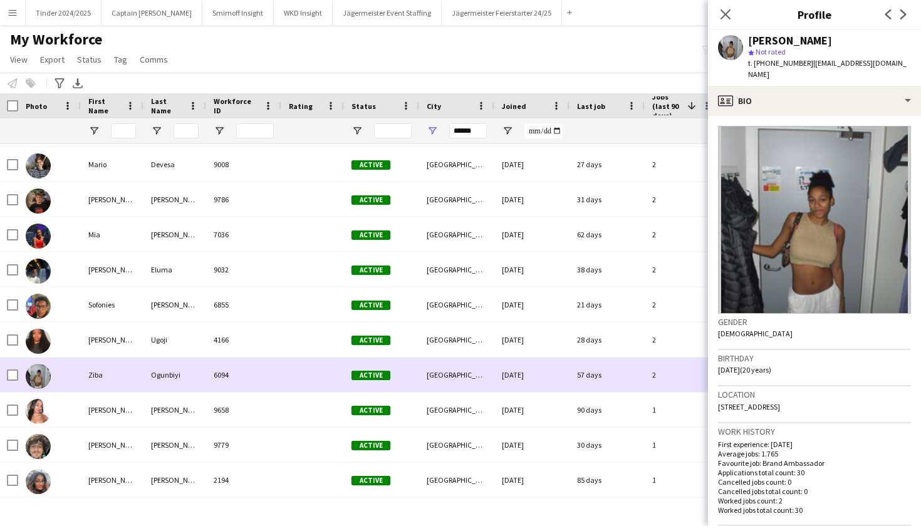
scroll to position [910, 0]
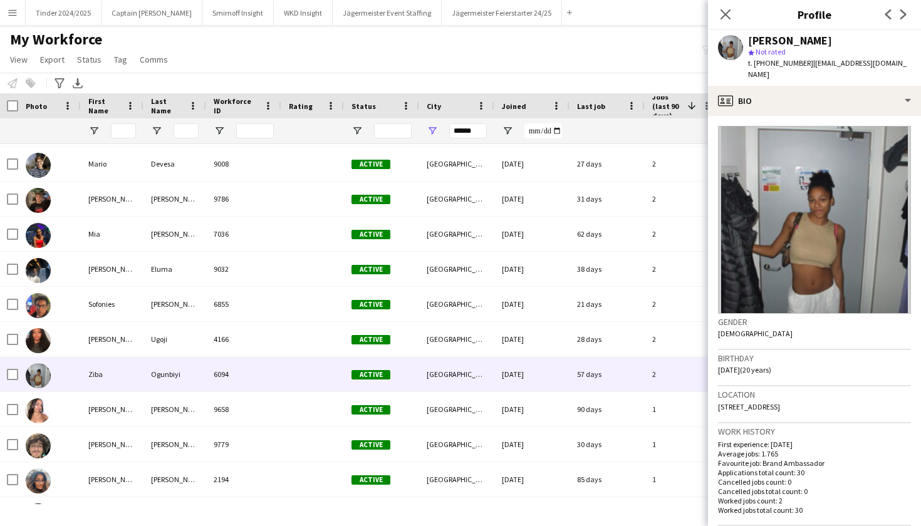
click at [802, 61] on span "t. [PHONE_NUMBER]" at bounding box center [780, 62] width 65 height 9
drag, startPoint x: 802, startPoint y: 63, endPoint x: 755, endPoint y: 62, distance: 47.0
click at [755, 62] on span "t. [PHONE_NUMBER]" at bounding box center [780, 62] width 65 height 9
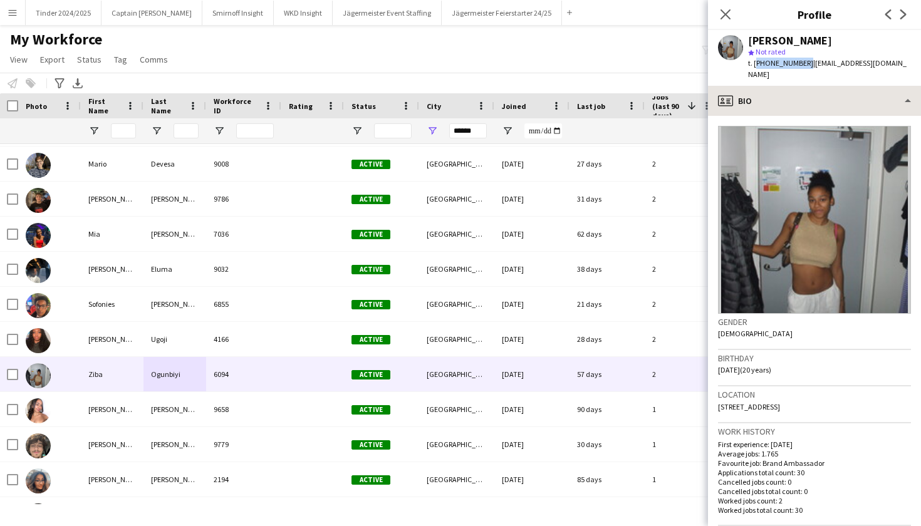
copy span "[PHONE_NUMBER]"
click at [869, 47] on div "star Not rated" at bounding box center [829, 51] width 163 height 11
